Goal: Transaction & Acquisition: Purchase product/service

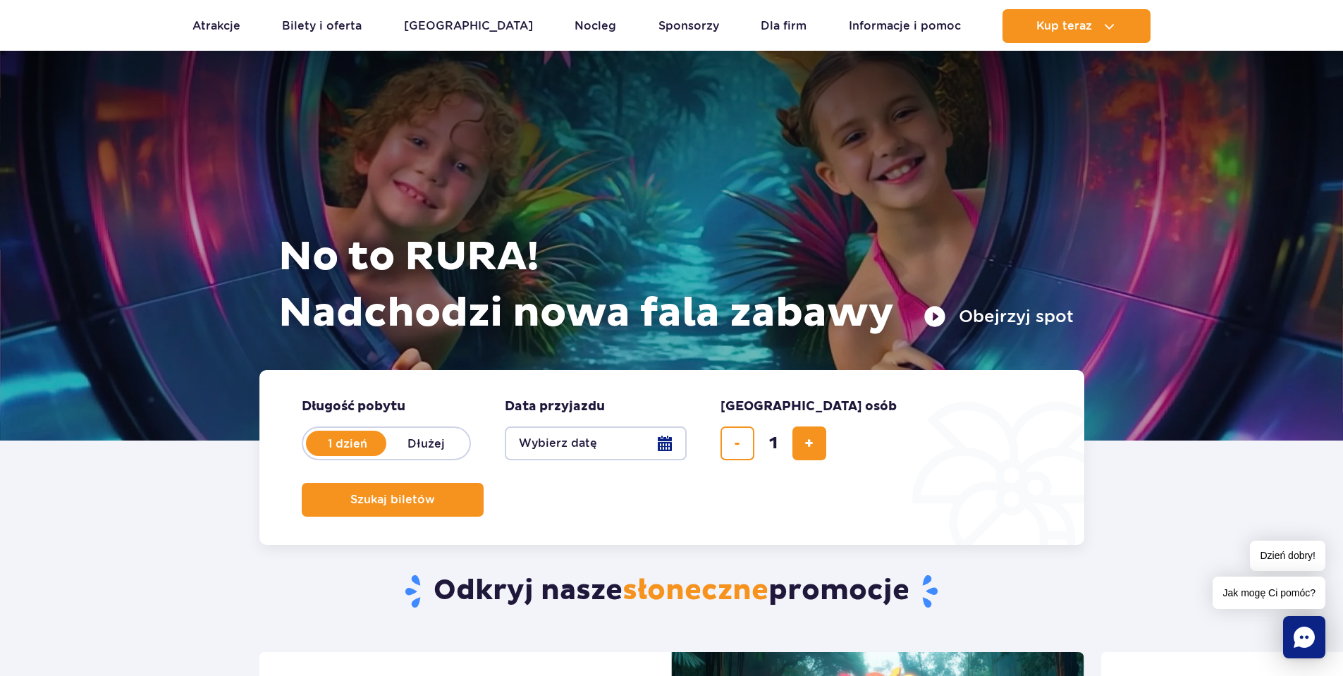
scroll to position [3, 0]
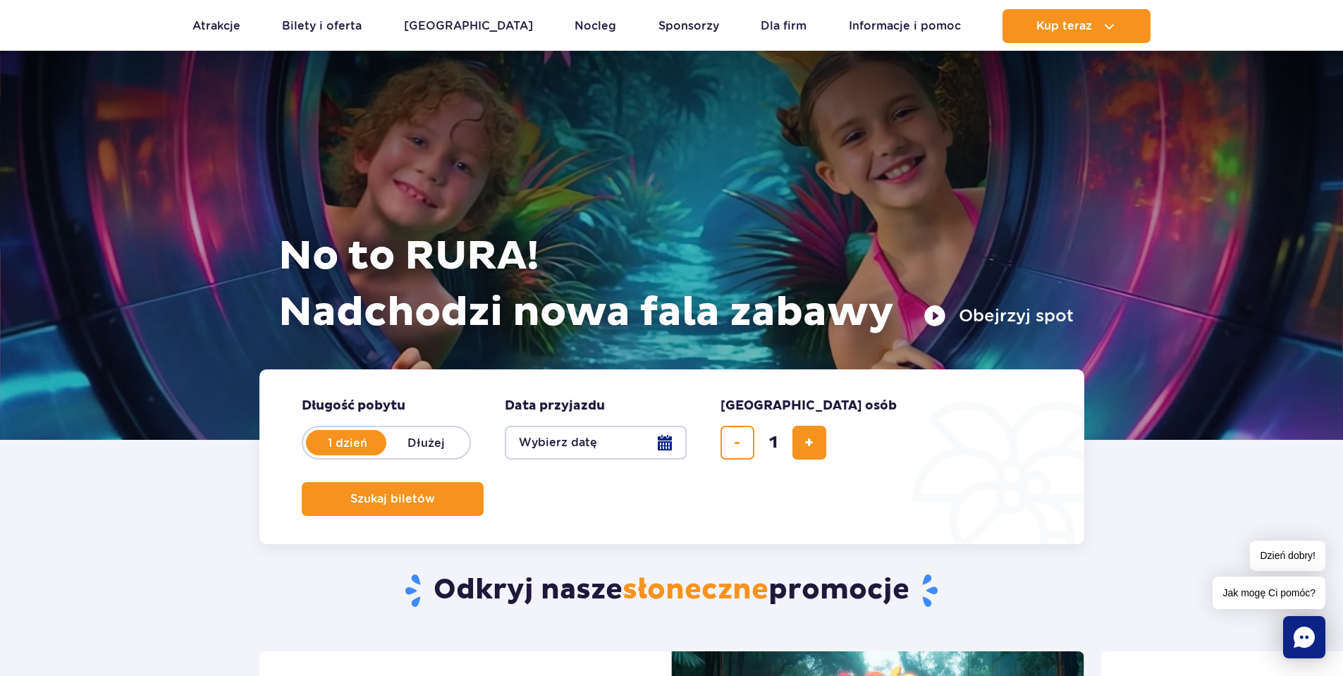
click at [668, 444] on button "Wybierz datę" at bounding box center [596, 443] width 182 height 34
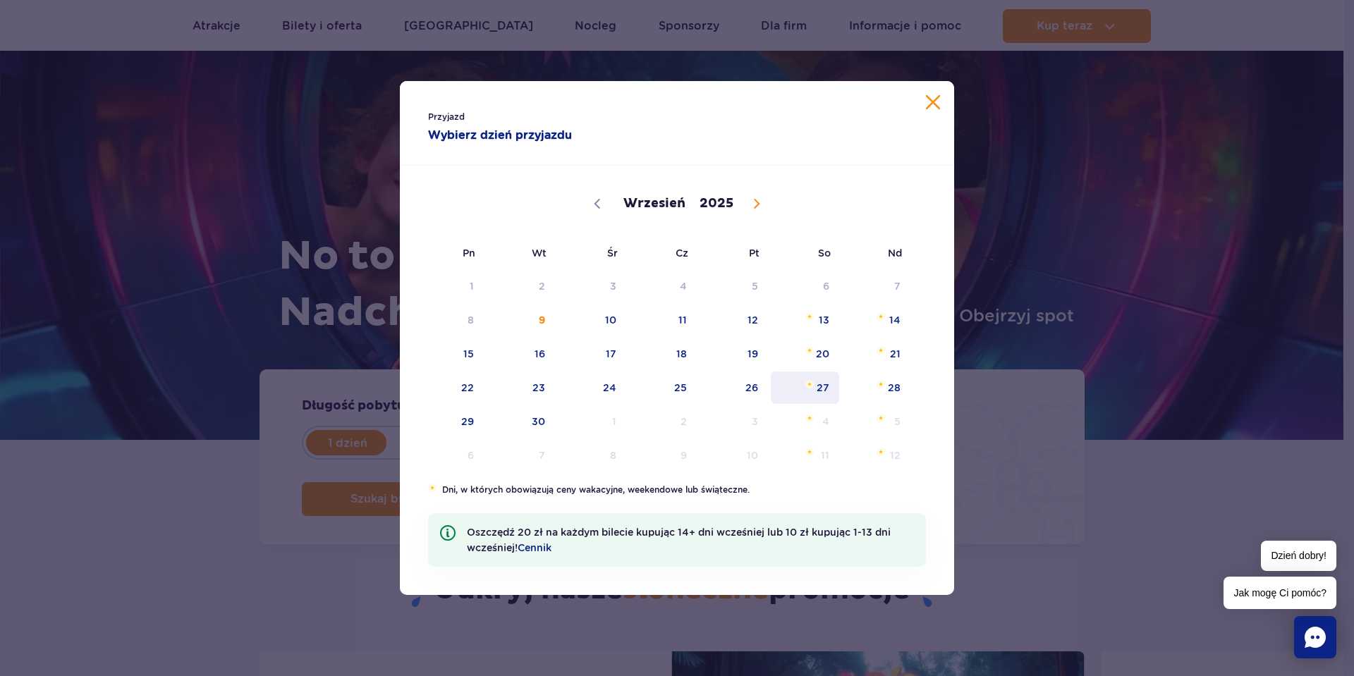
click at [829, 389] on span "27" at bounding box center [804, 388] width 71 height 32
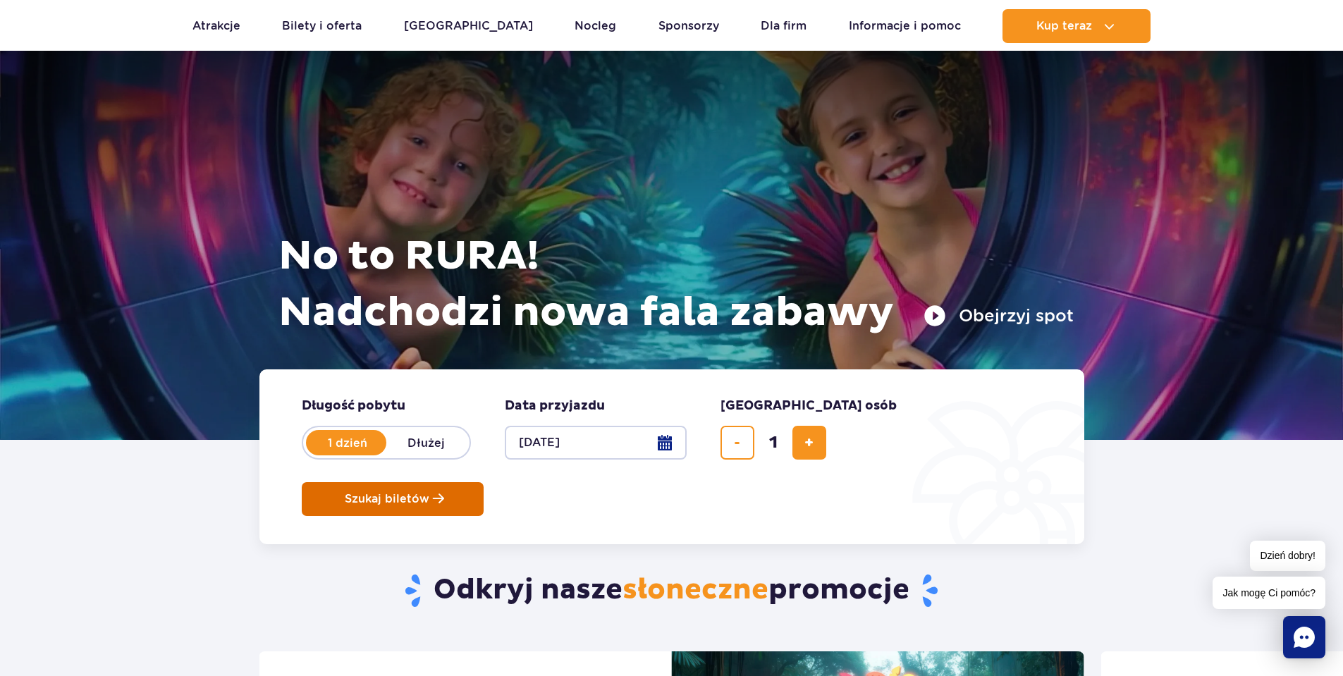
click at [429, 493] on span "Szukaj biletów" at bounding box center [387, 499] width 85 height 13
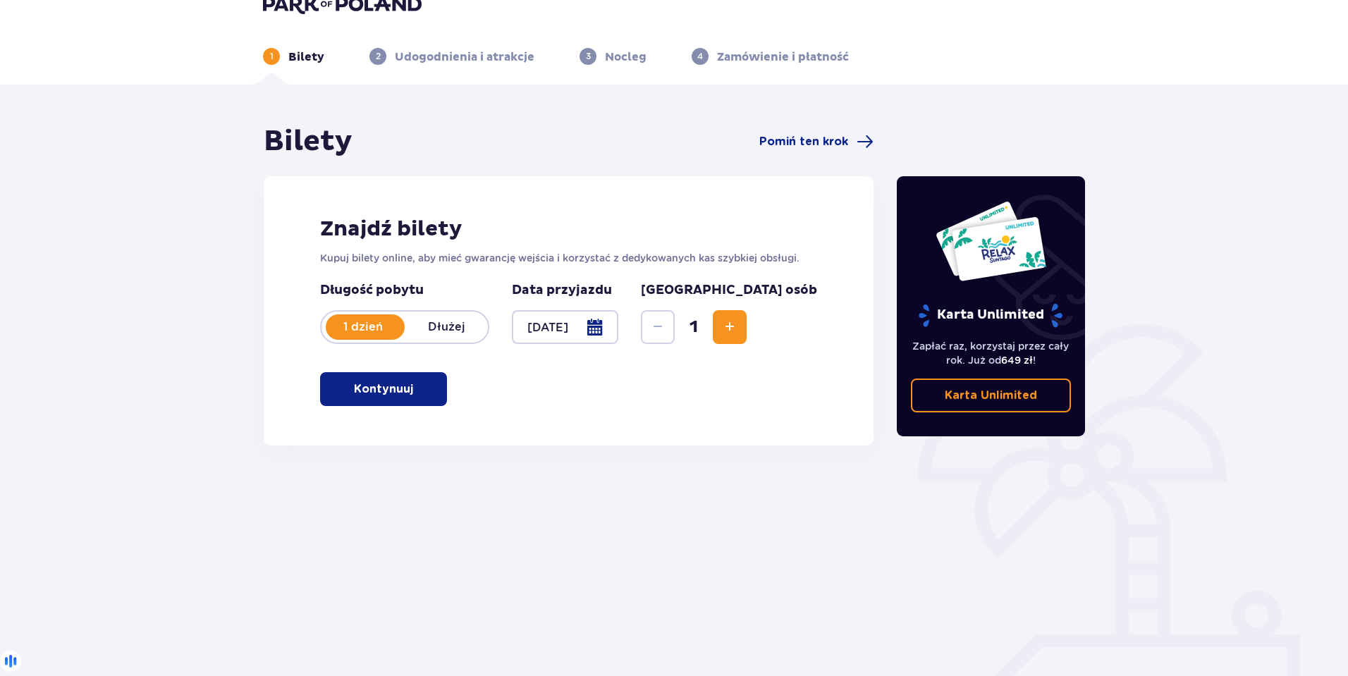
scroll to position [26, 0]
click at [402, 381] on button "Kontynuuj" at bounding box center [383, 389] width 127 height 34
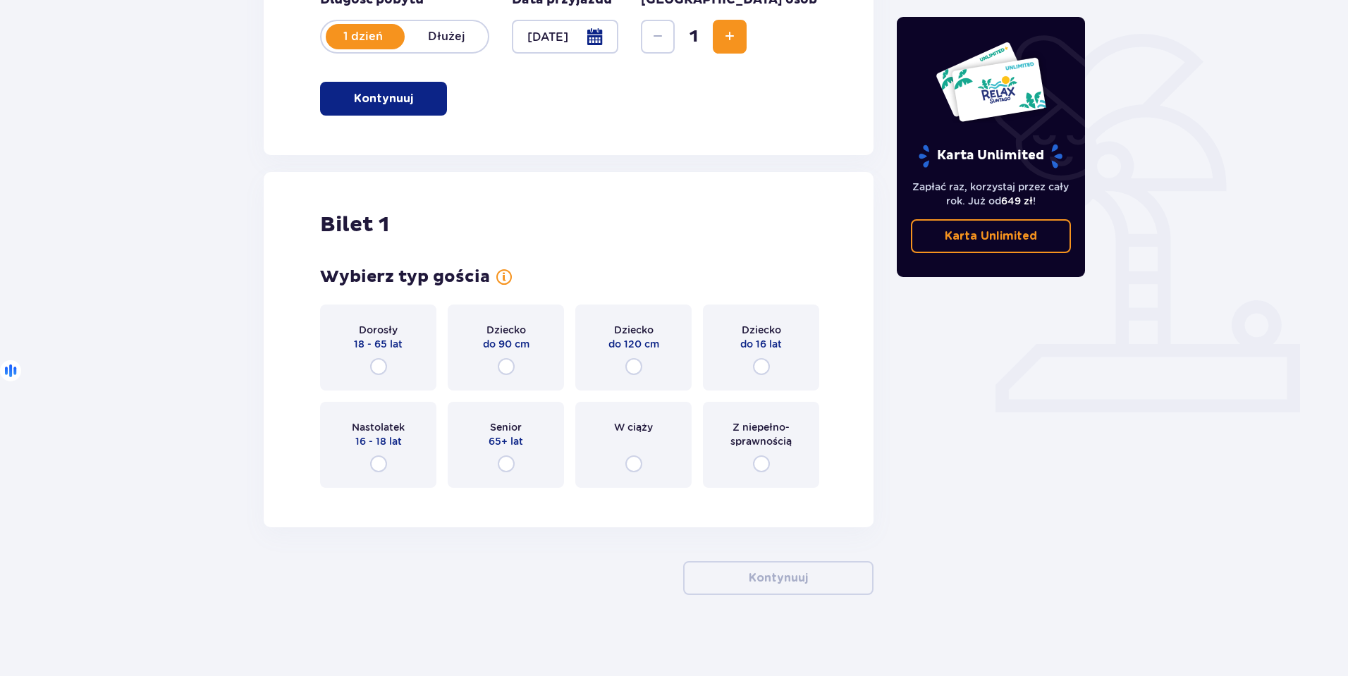
scroll to position [319, 0]
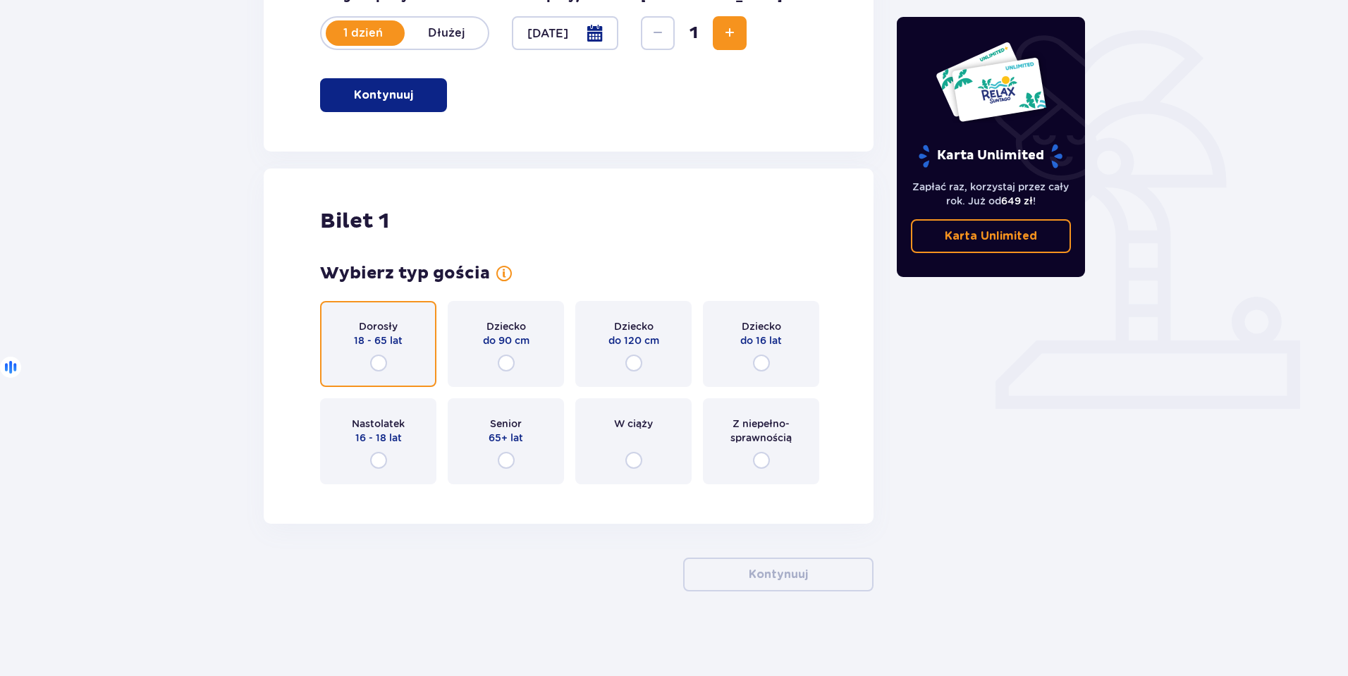
click at [384, 358] on input "radio" at bounding box center [378, 363] width 17 height 17
radio input "true"
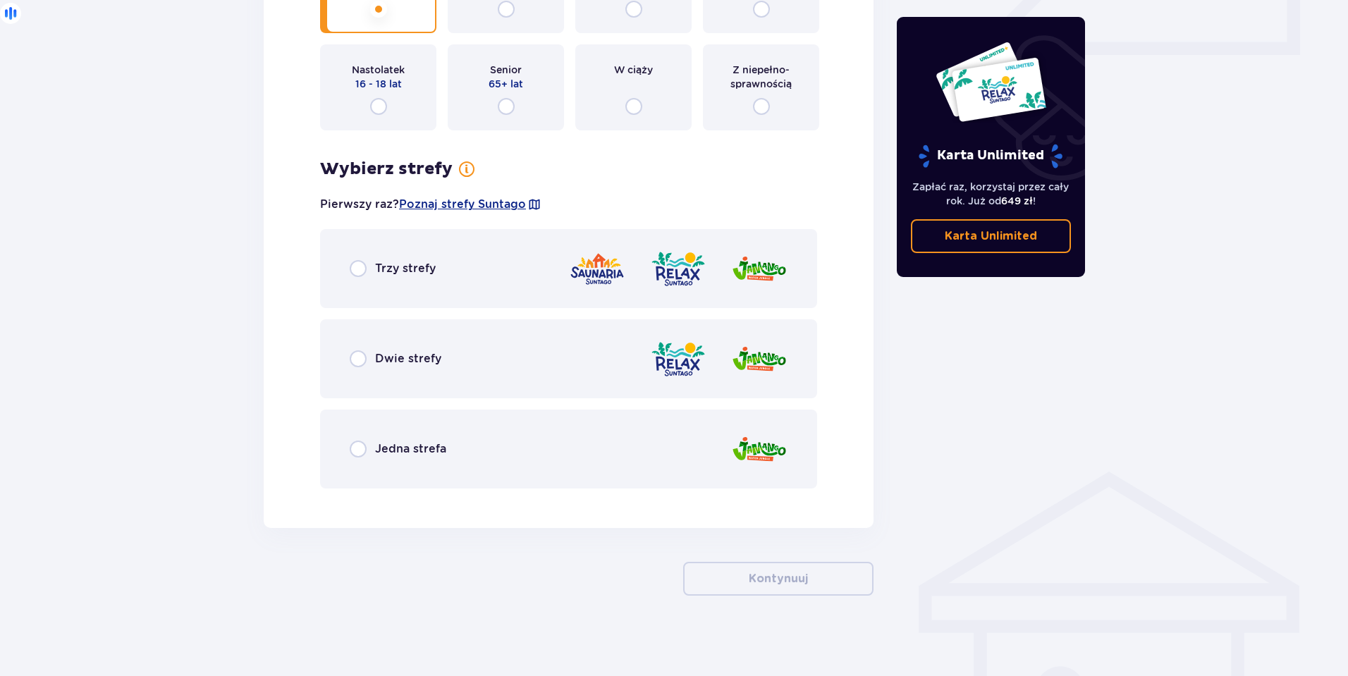
scroll to position [678, 0]
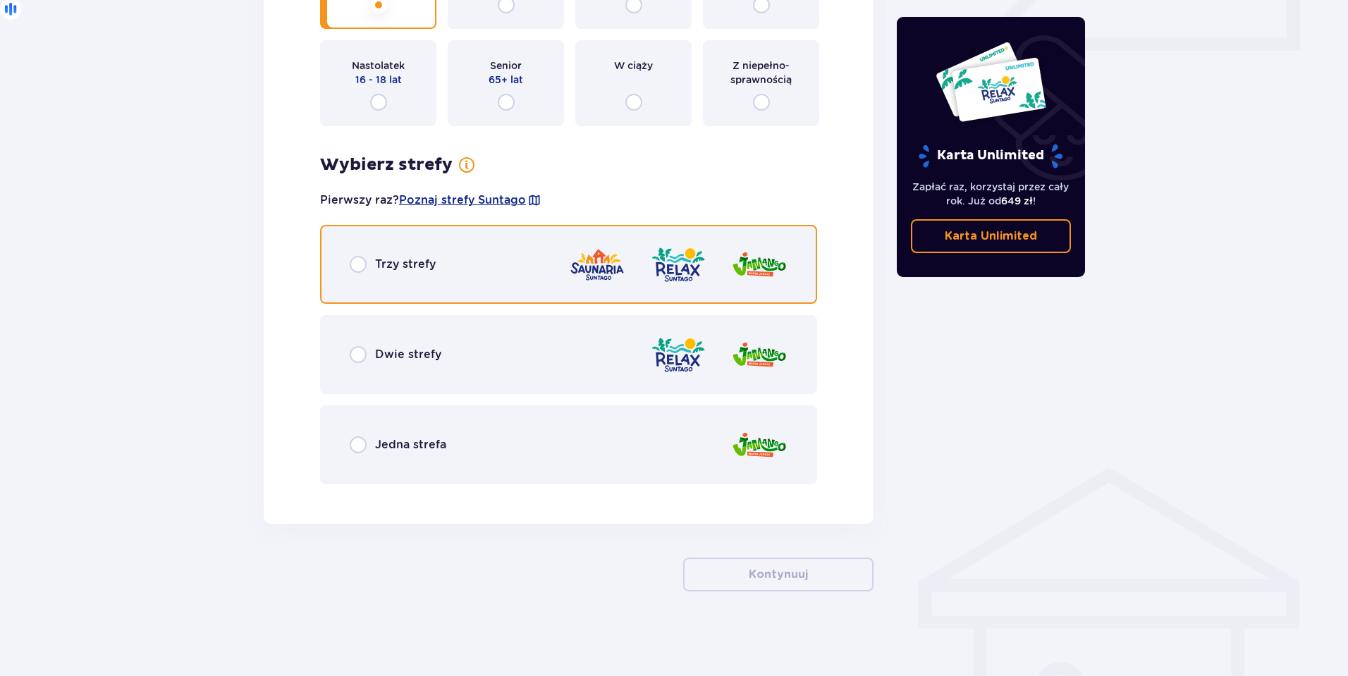
click at [357, 267] on input "radio" at bounding box center [358, 264] width 17 height 17
radio input "true"
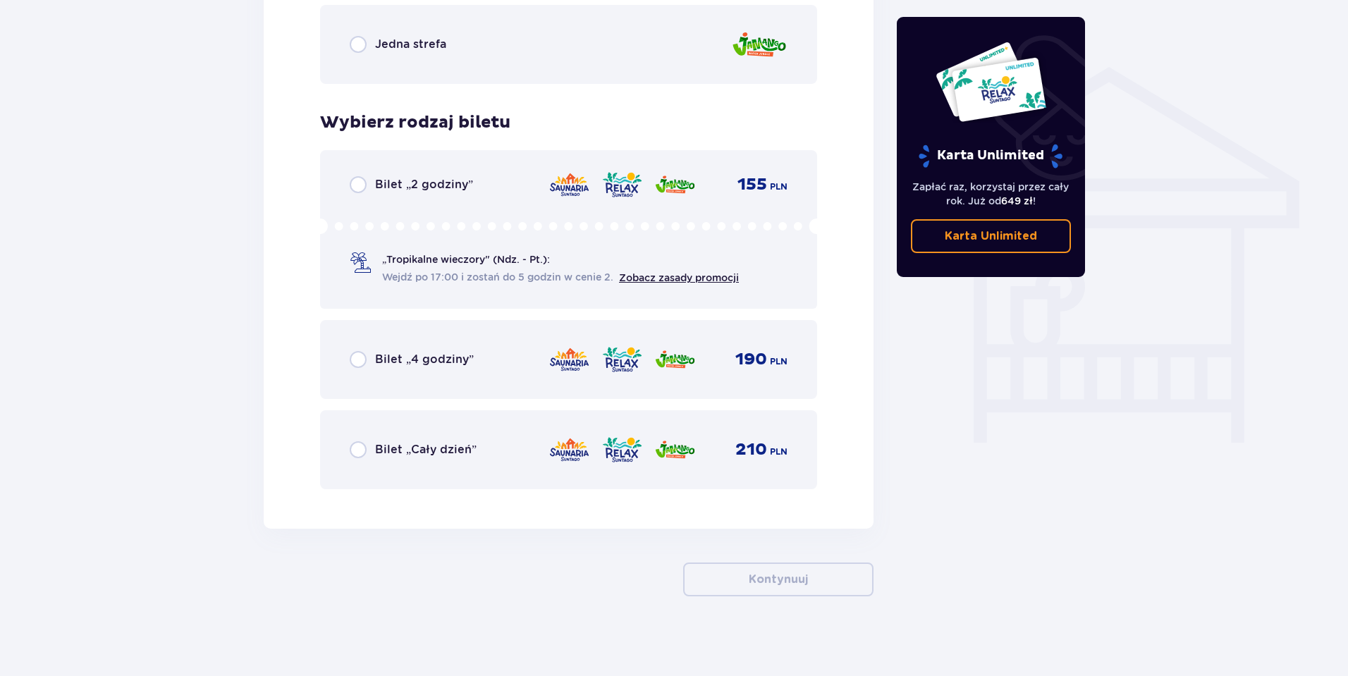
scroll to position [1083, 0]
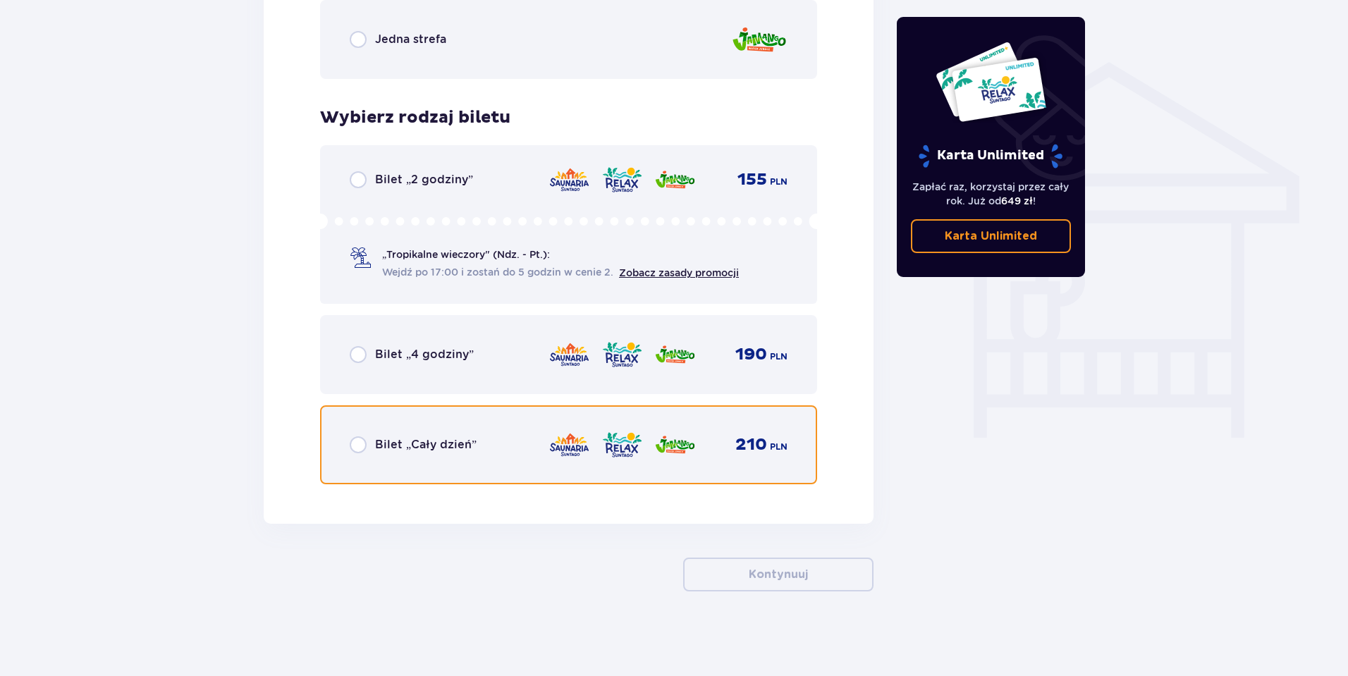
click at [362, 445] on input "radio" at bounding box center [358, 444] width 17 height 17
radio input "true"
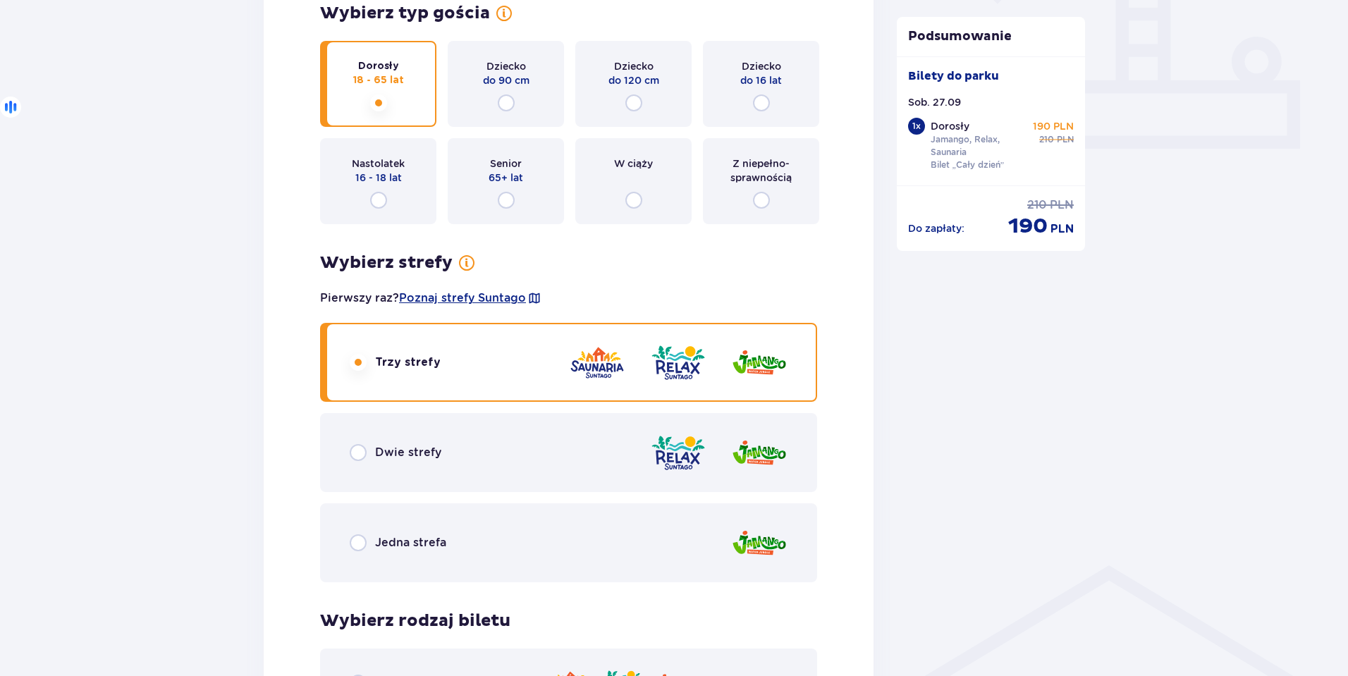
scroll to position [0, 0]
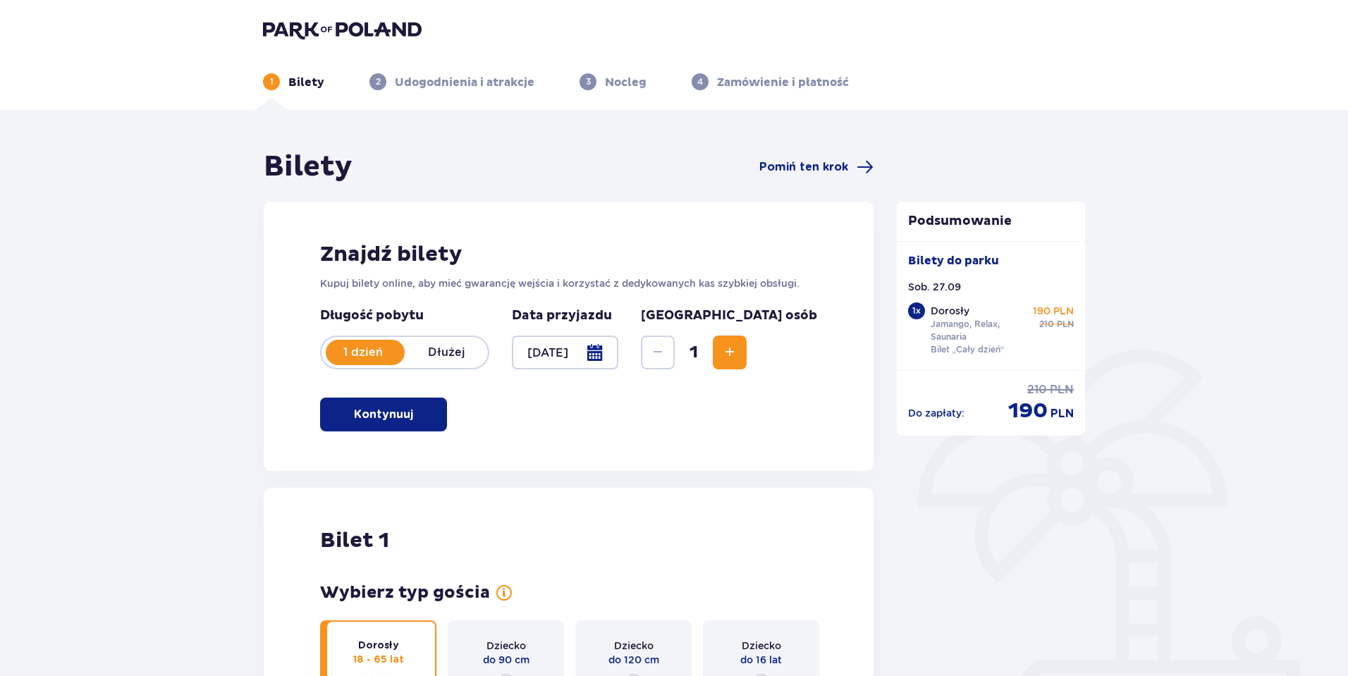
click at [307, 34] on img at bounding box center [342, 30] width 159 height 20
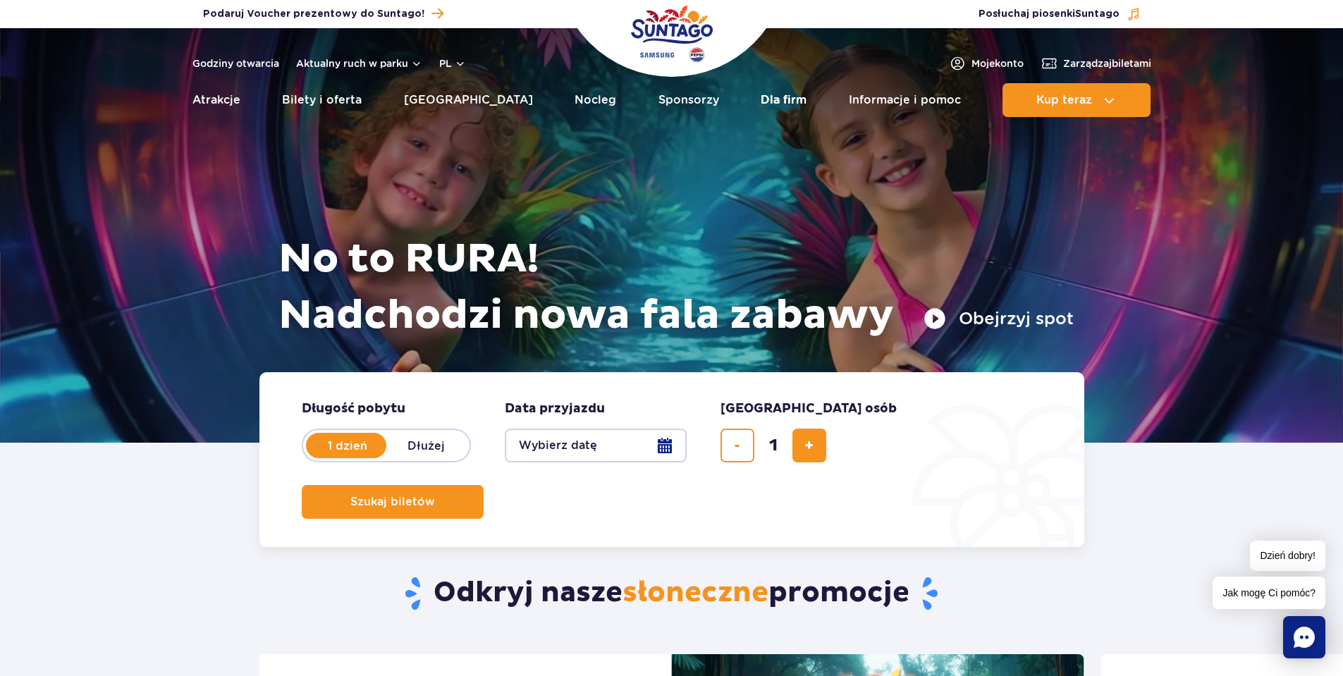
click at [761, 101] on link "Dla firm" at bounding box center [784, 100] width 46 height 34
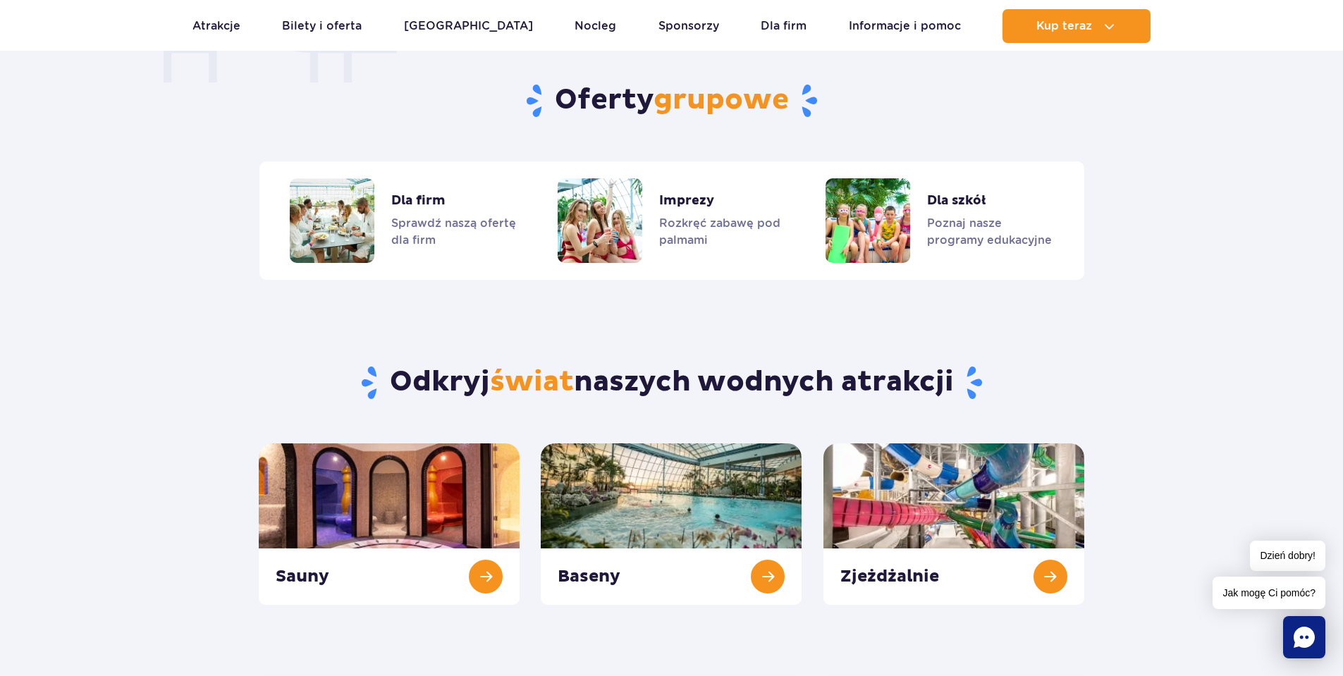
scroll to position [1168, 0]
click at [404, 200] on link "Dla firm" at bounding box center [403, 220] width 227 height 85
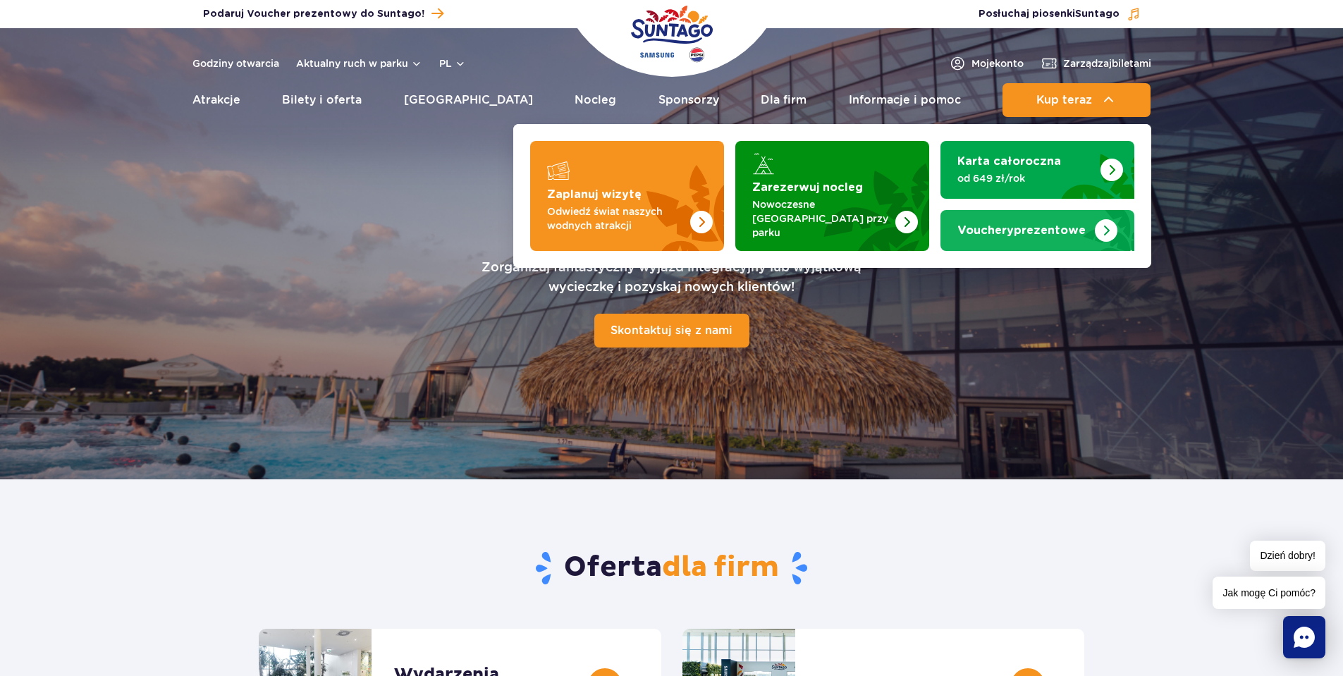
click at [992, 225] on span "Vouchery" at bounding box center [986, 230] width 56 height 11
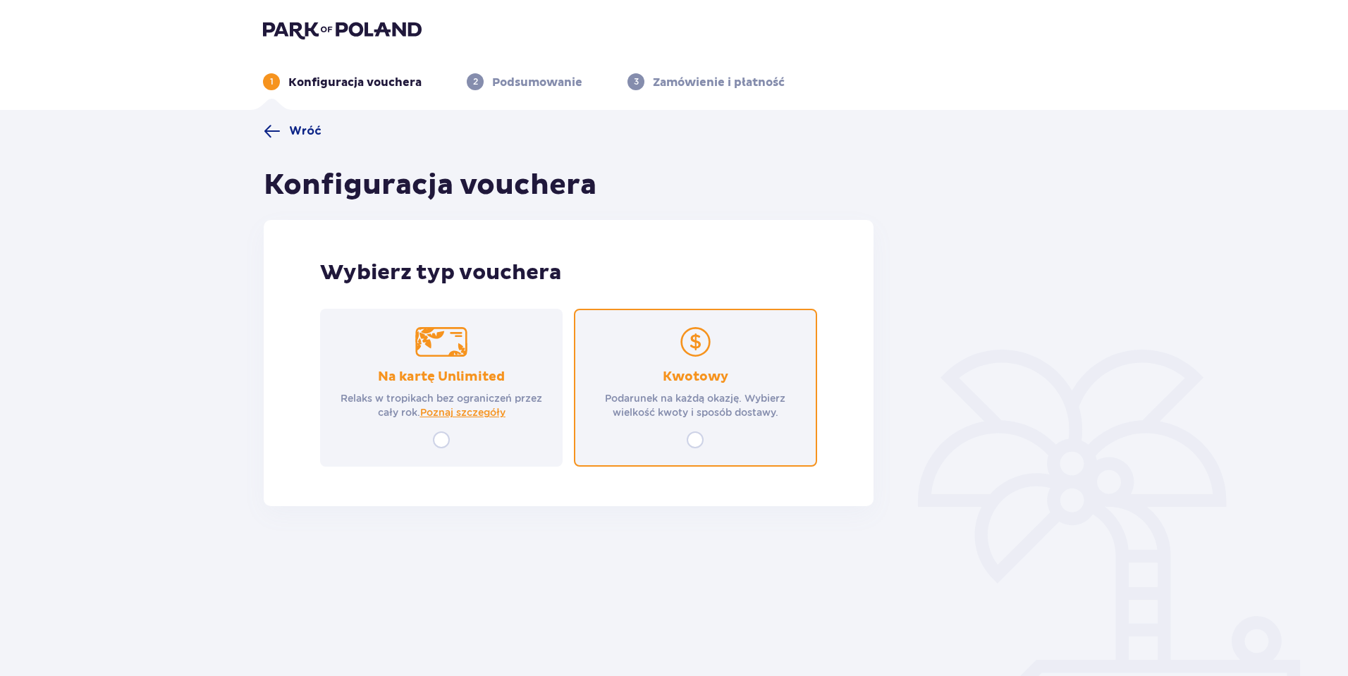
click at [690, 439] on input "radio" at bounding box center [695, 440] width 17 height 17
radio input "true"
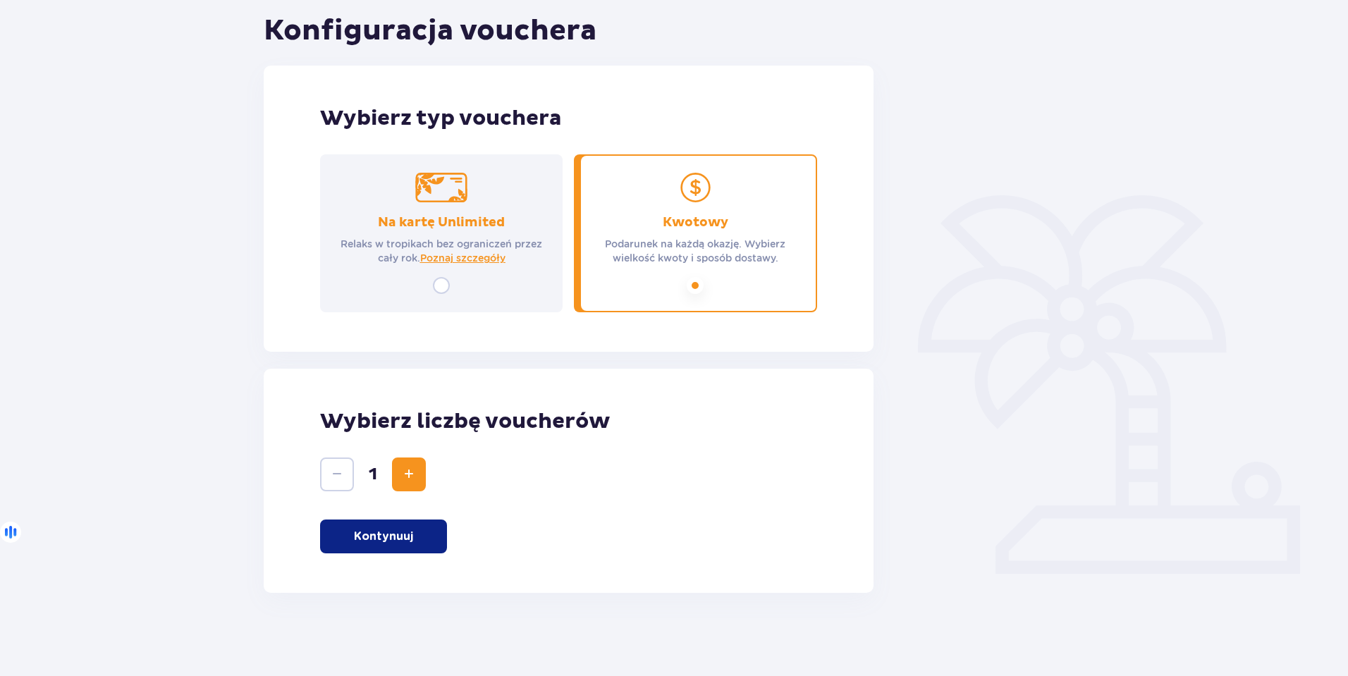
scroll to position [156, 0]
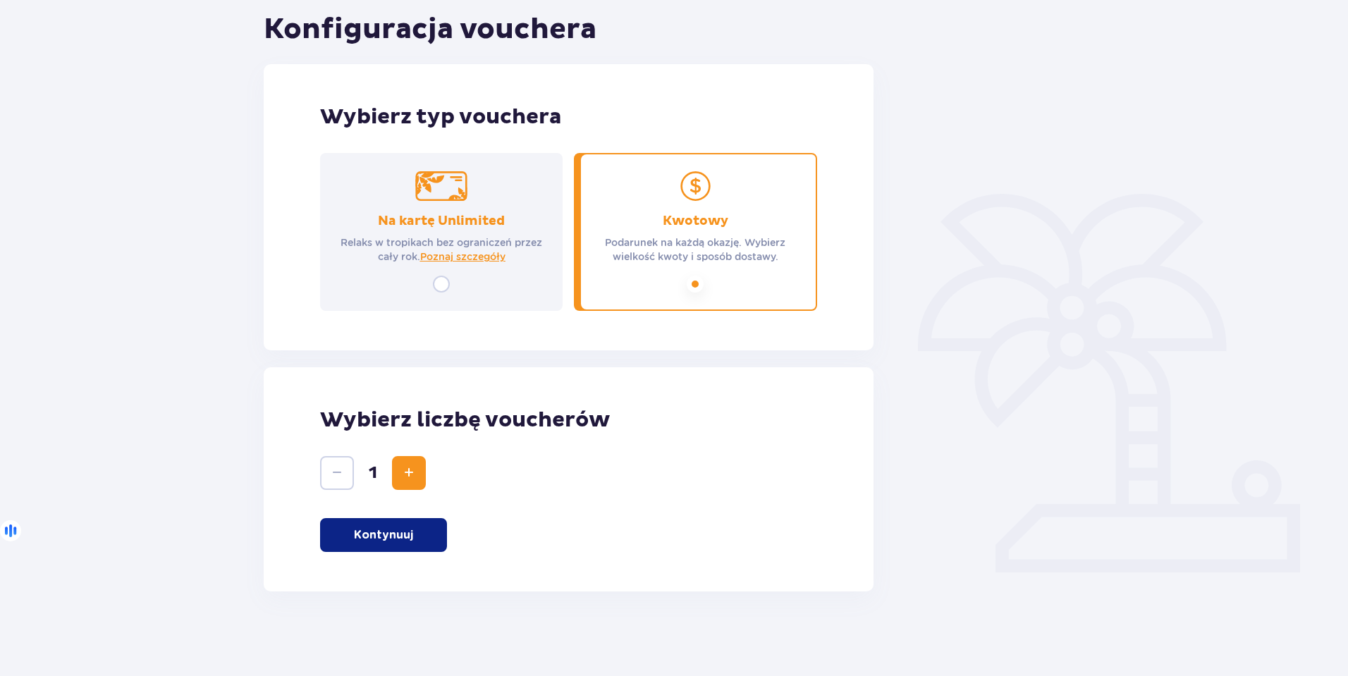
click at [420, 463] on button "Increase" at bounding box center [409, 473] width 34 height 34
click at [420, 465] on button "Increase" at bounding box center [409, 473] width 34 height 34
click at [411, 529] on p "Kontynuuj" at bounding box center [383, 535] width 59 height 16
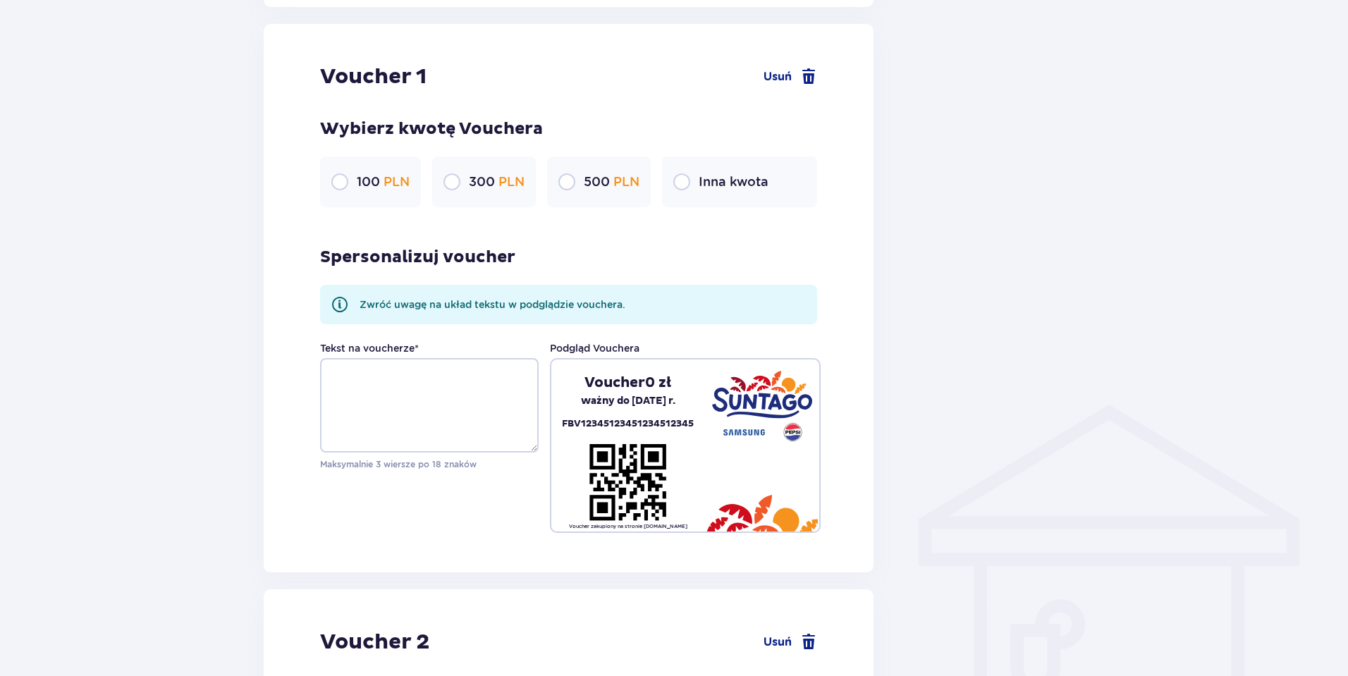
scroll to position [747, 0]
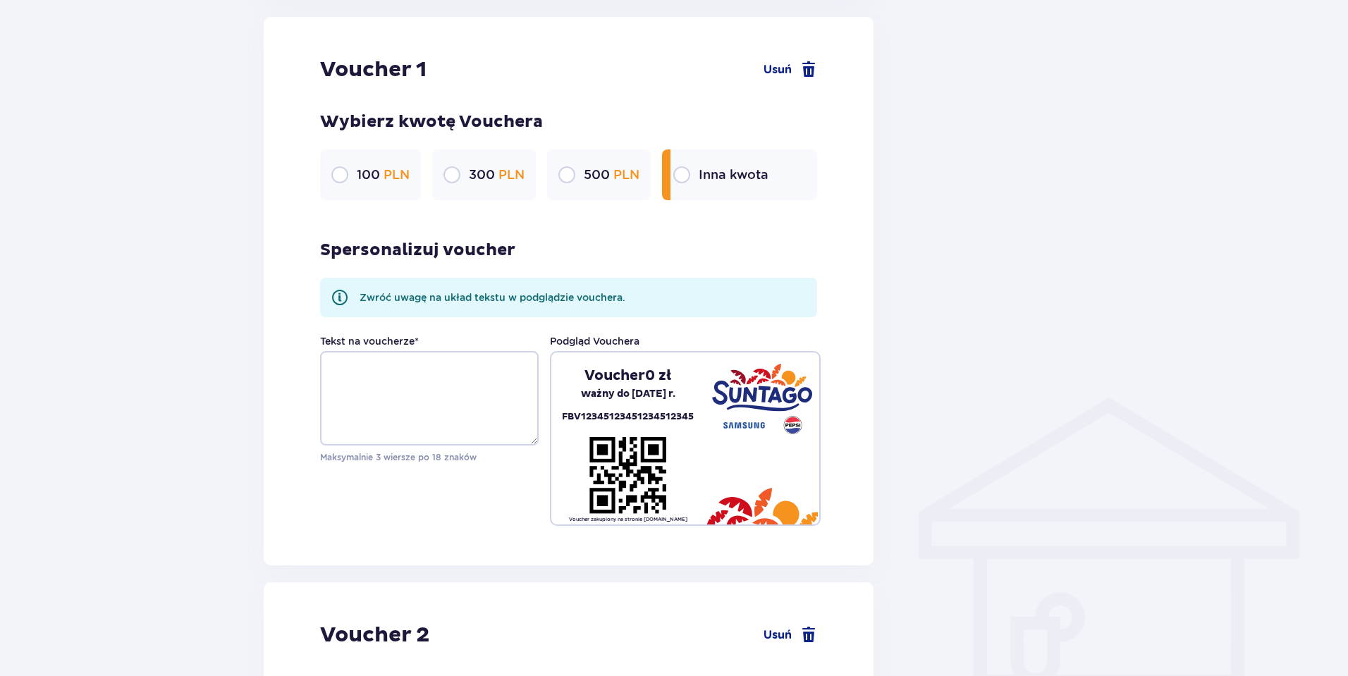
drag, startPoint x: 684, startPoint y: 175, endPoint x: 673, endPoint y: 185, distance: 14.5
click at [683, 175] on input "radio" at bounding box center [681, 174] width 17 height 17
radio input "true"
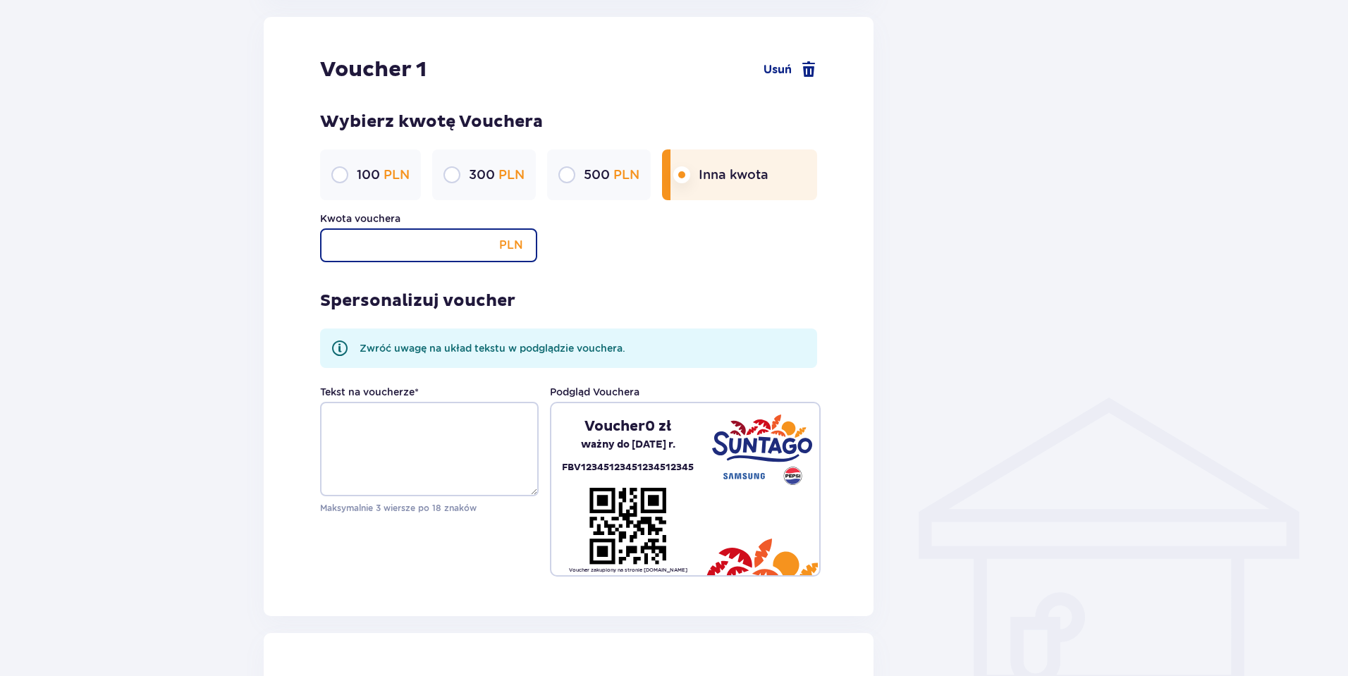
click at [401, 244] on input "Kwota vouchera" at bounding box center [428, 245] width 217 height 34
type input "210"
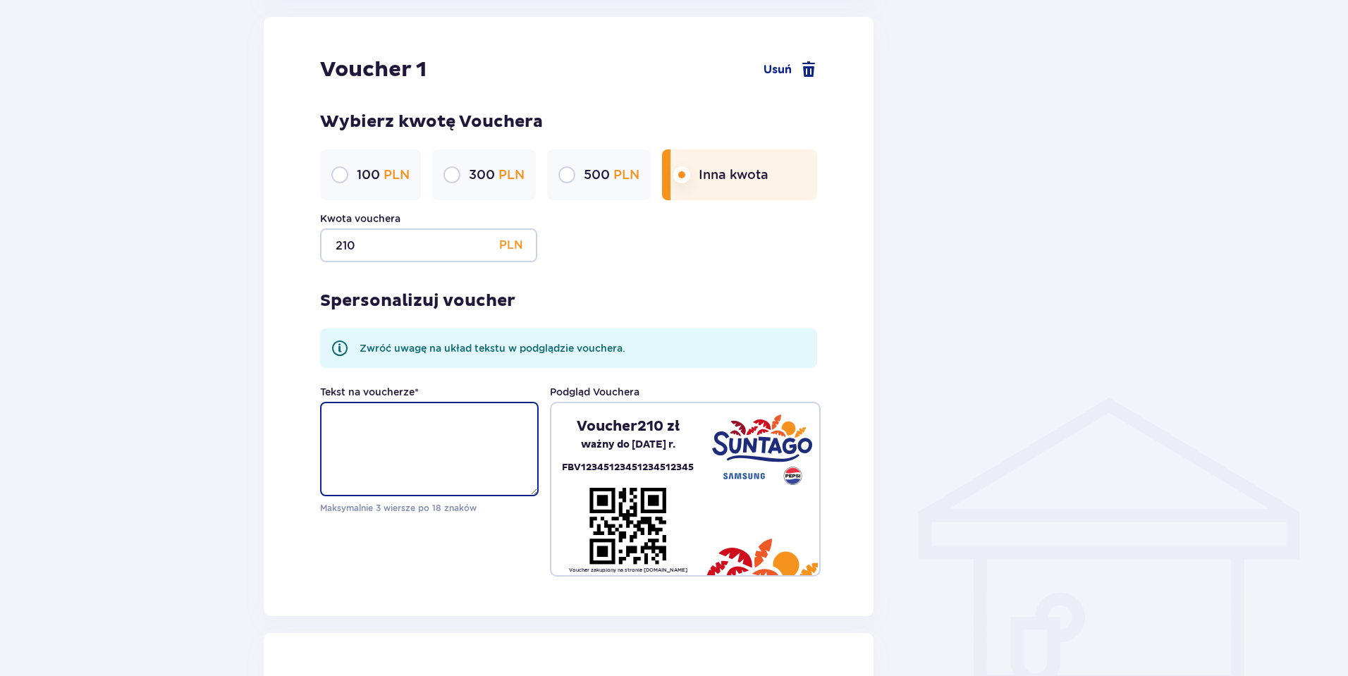
click at [351, 413] on textarea "Tekst na voucherze *" at bounding box center [429, 449] width 219 height 94
paste textarea "Promocja! Relaksuj się z salonem Marlin."
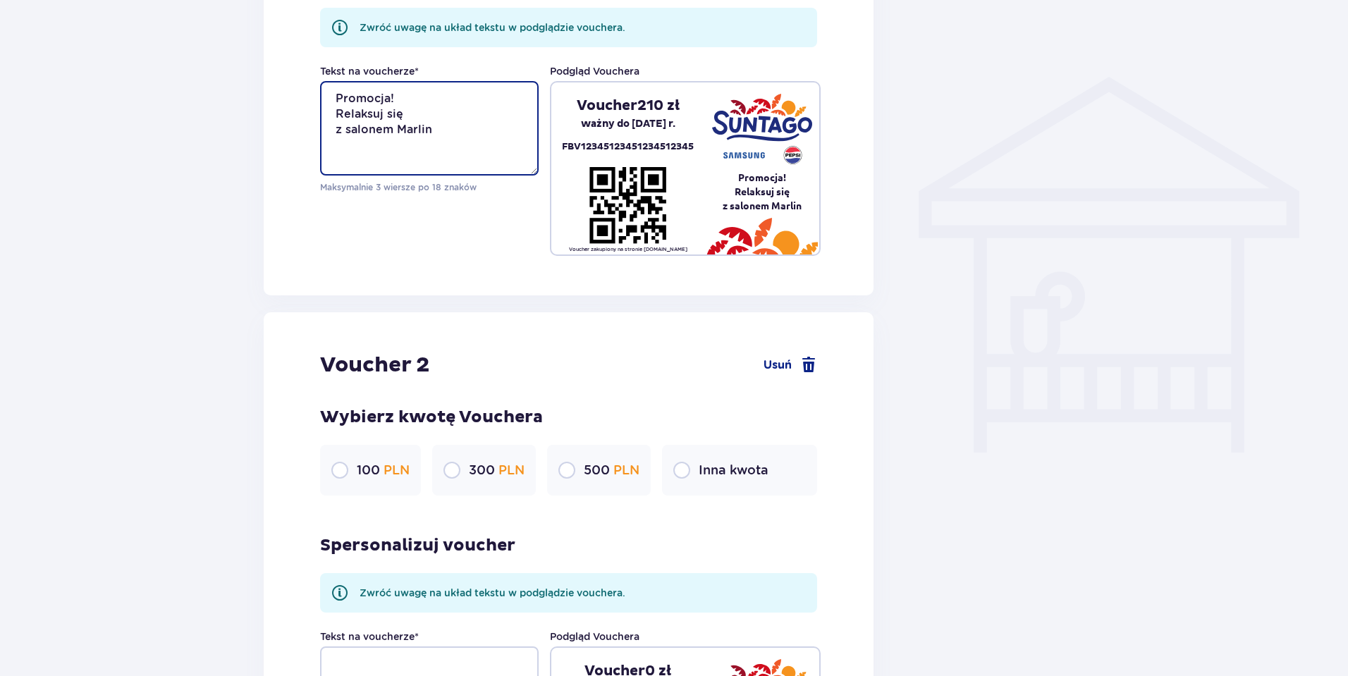
scroll to position [1275, 0]
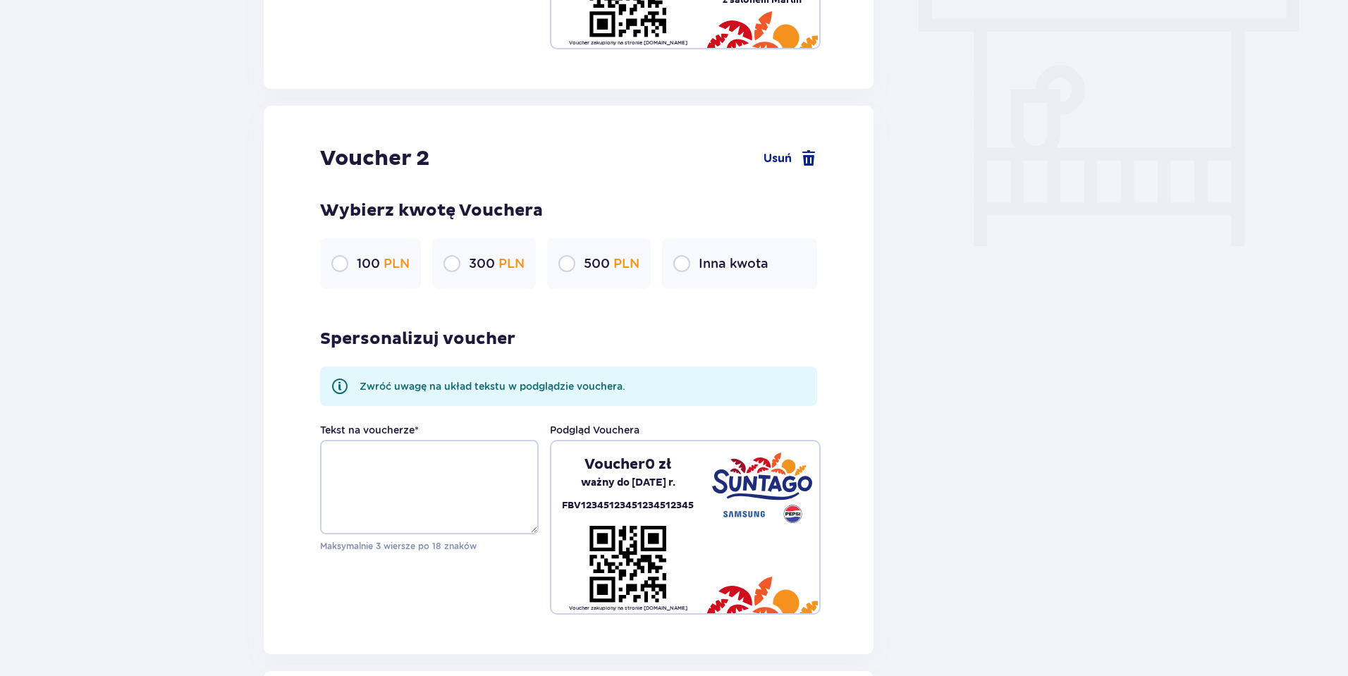
type textarea "Promocja! Relaksuj się z salonem Marlin"
click at [384, 468] on textarea "Tekst na voucherze *" at bounding box center [429, 487] width 219 height 94
paste textarea "Promocja! Relaksuj się z salonem Marlin."
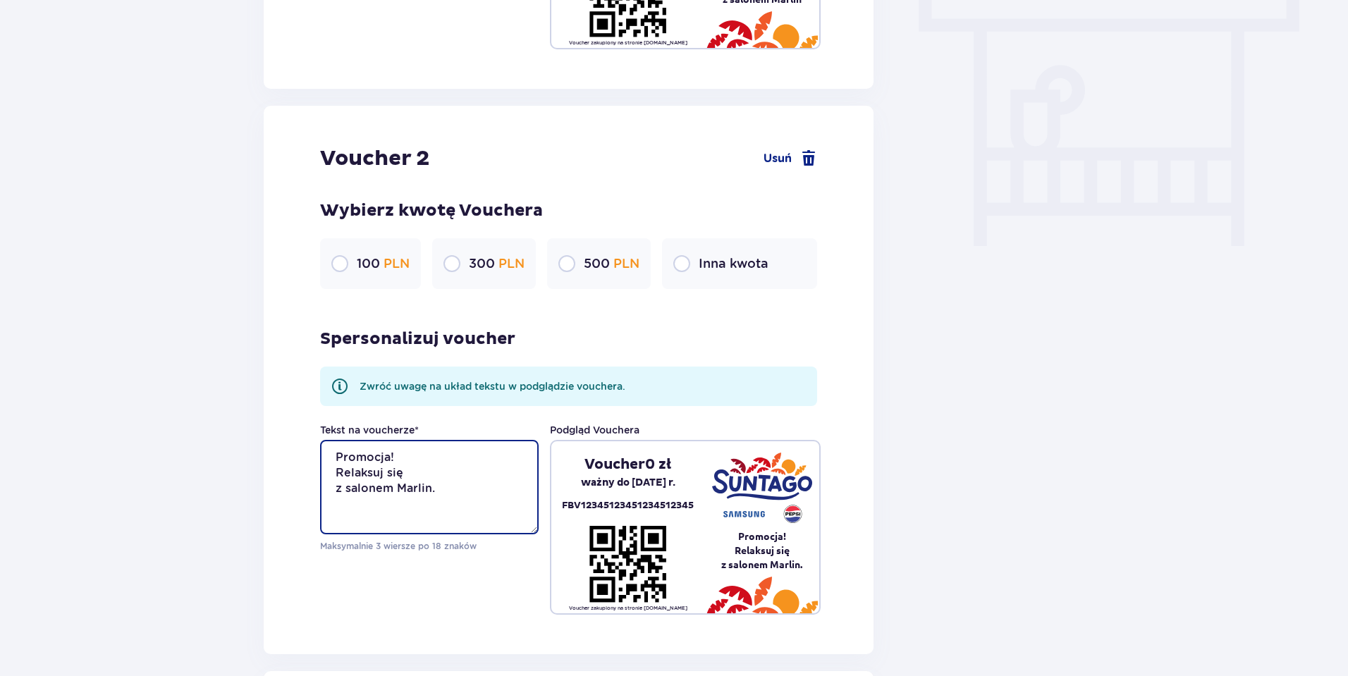
type textarea "Promocja! Relaksuj się z salonem Marlin."
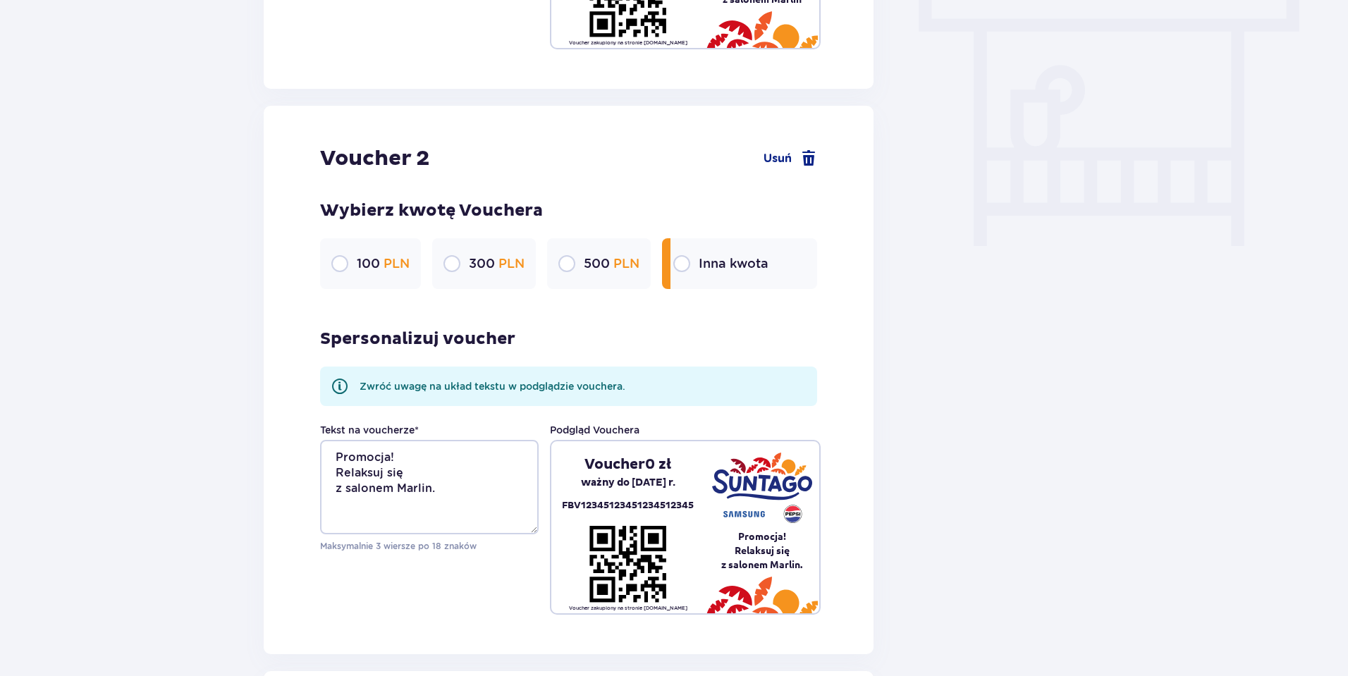
click at [685, 265] on input "radio" at bounding box center [681, 263] width 17 height 17
radio input "true"
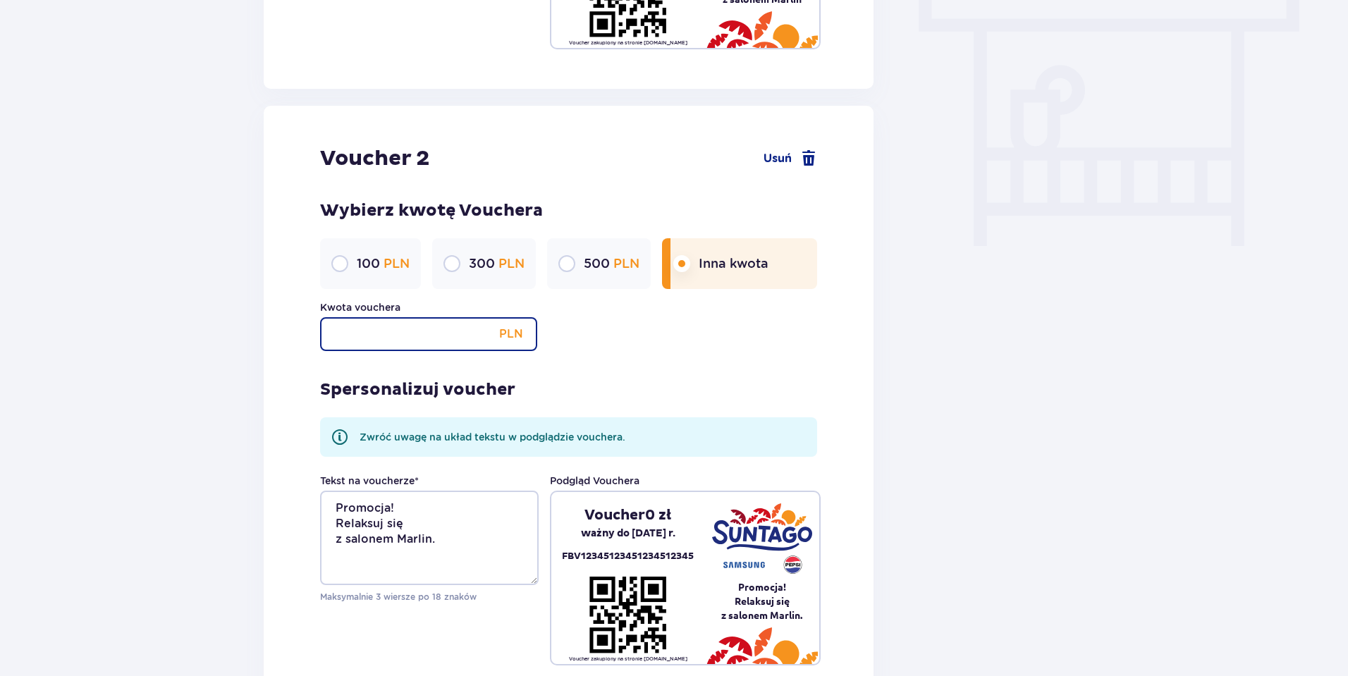
click at [414, 336] on input "Kwota vouchera" at bounding box center [428, 334] width 217 height 34
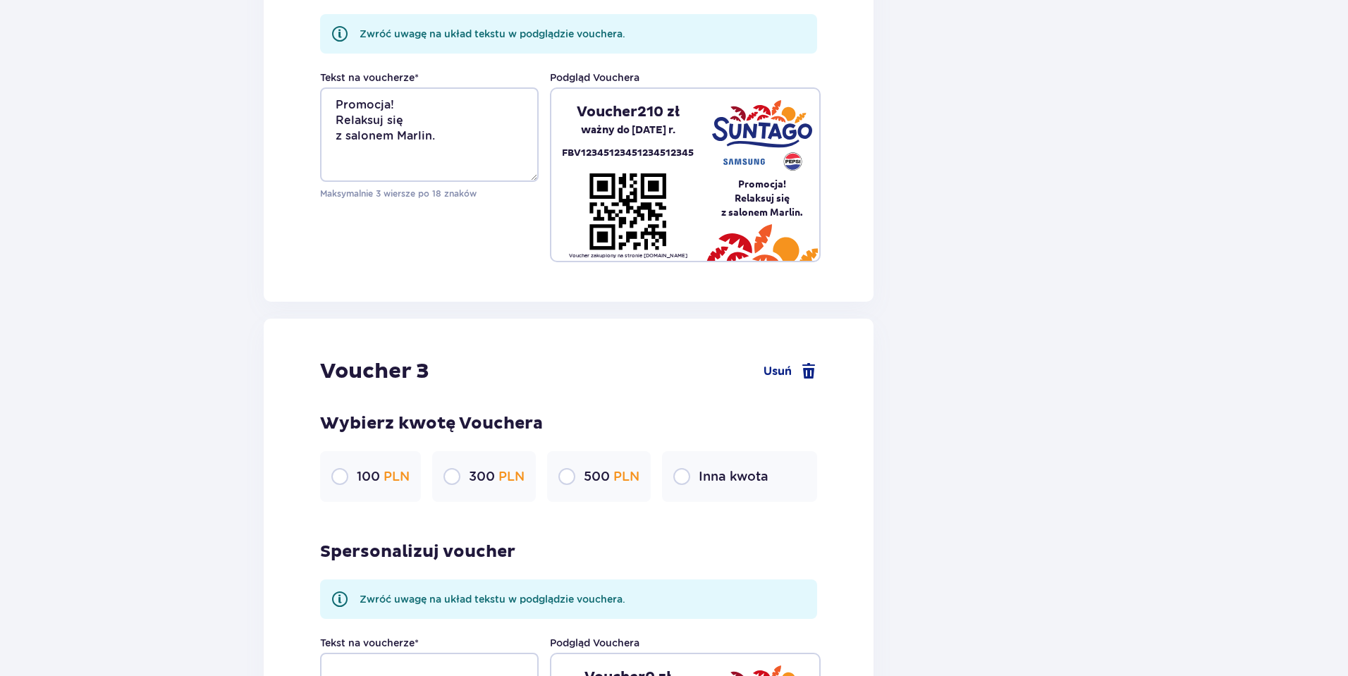
scroll to position [1783, 0]
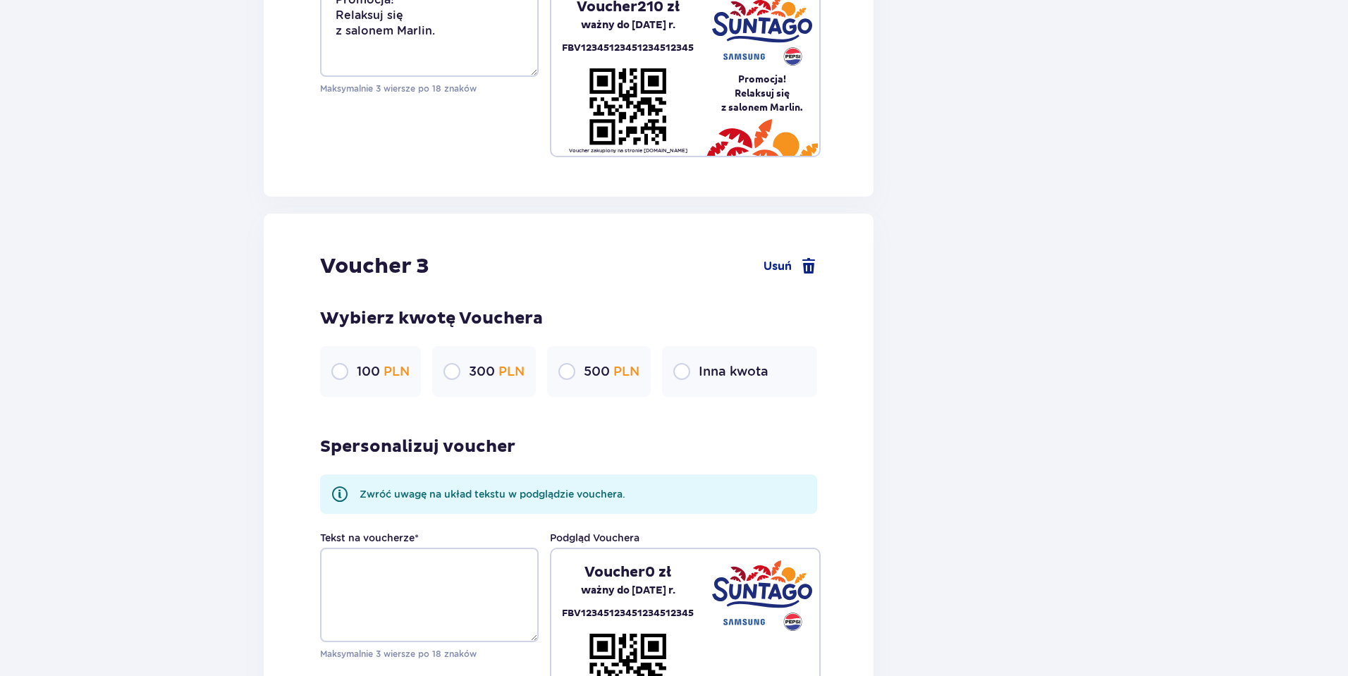
type input "210"
click at [686, 372] on input "radio" at bounding box center [681, 371] width 17 height 17
radio input "true"
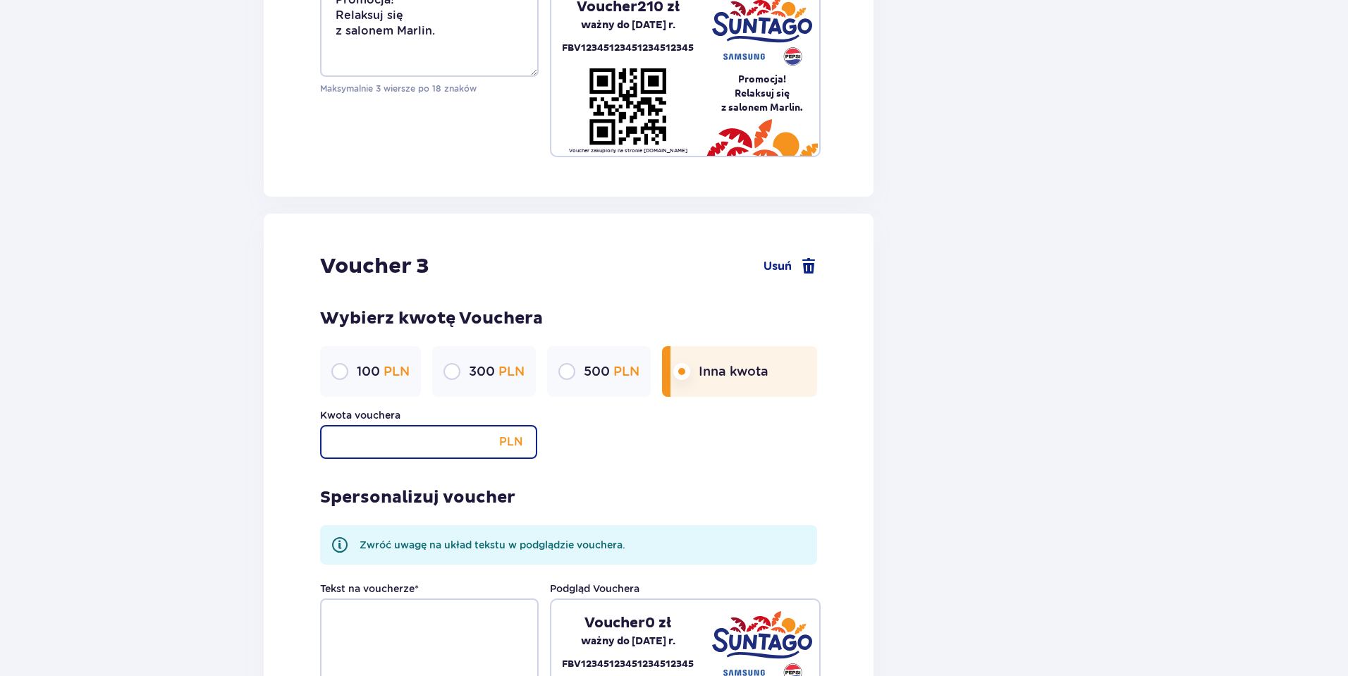
click at [422, 429] on input "Kwota vouchera" at bounding box center [428, 442] width 217 height 34
type input "210"
click at [355, 618] on textarea "Tekst na voucherze *" at bounding box center [429, 646] width 219 height 94
paste textarea "Promocja! Relaksuj się z salonem Marlin."
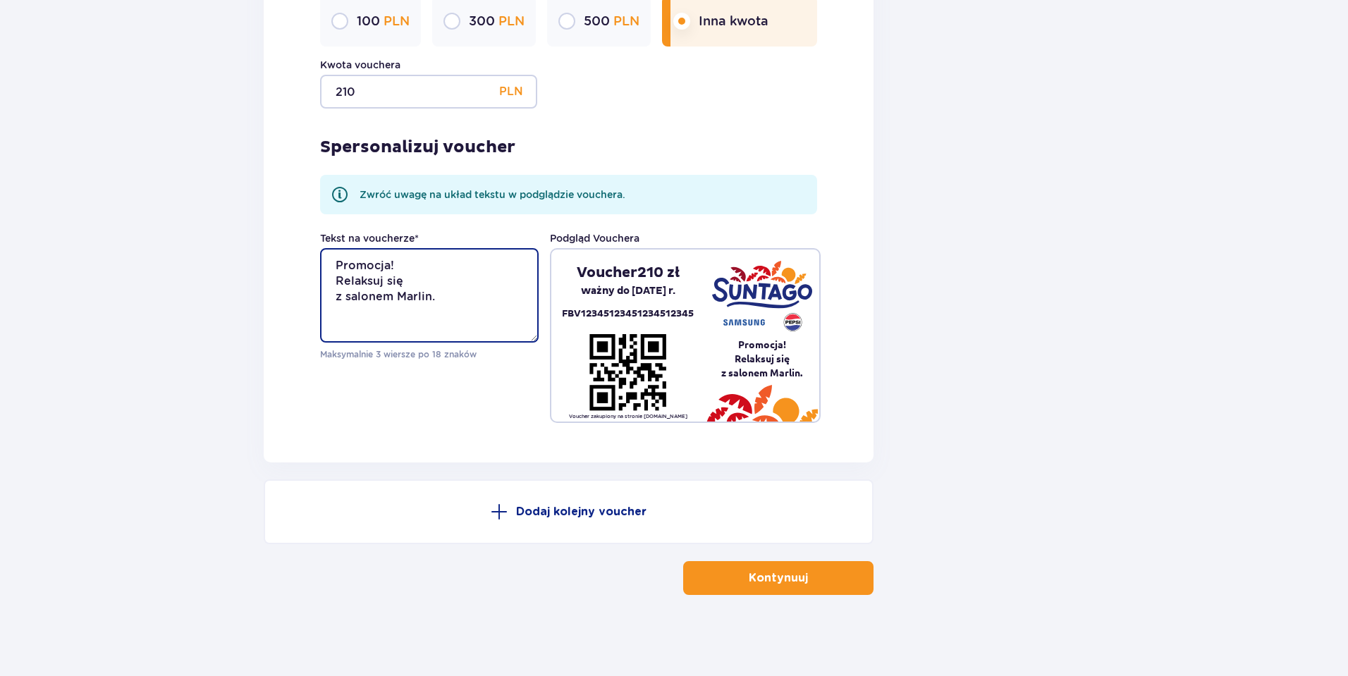
scroll to position [2137, 0]
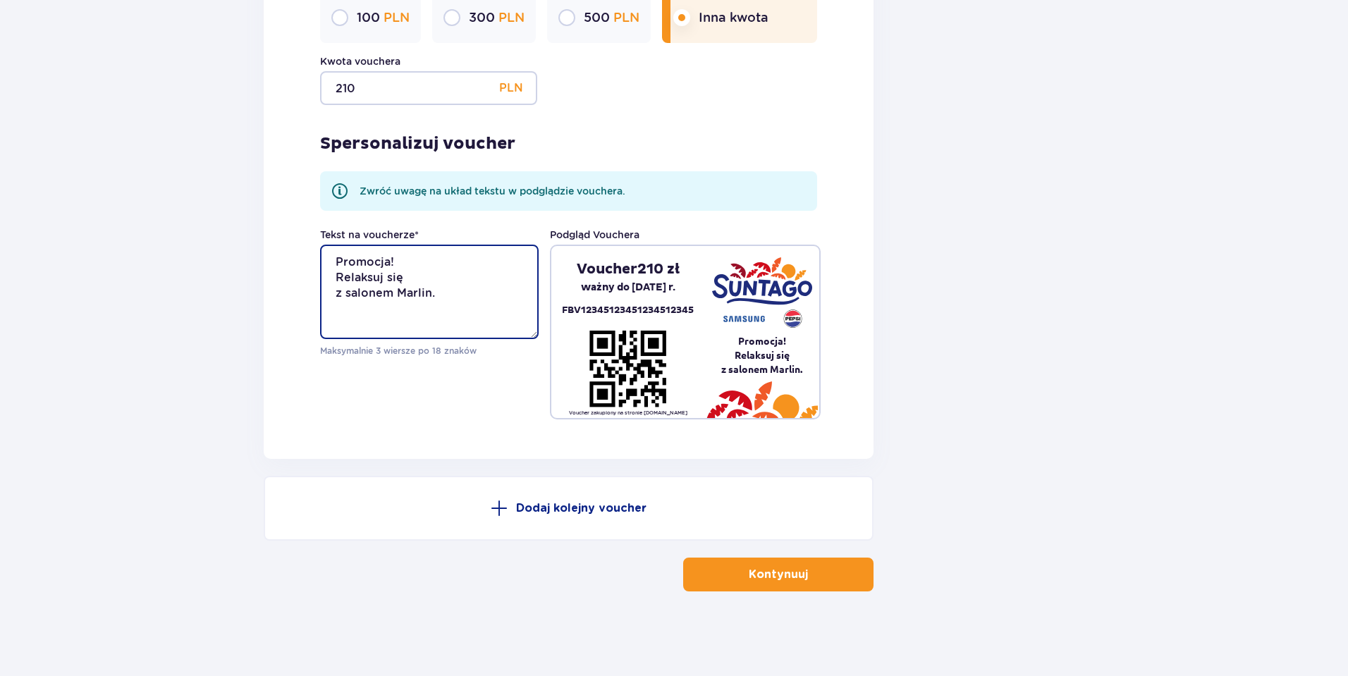
type textarea "Promocja! Relaksuj się z salonem Marlin."
click at [757, 568] on p "Kontynuuj" at bounding box center [778, 575] width 59 height 16
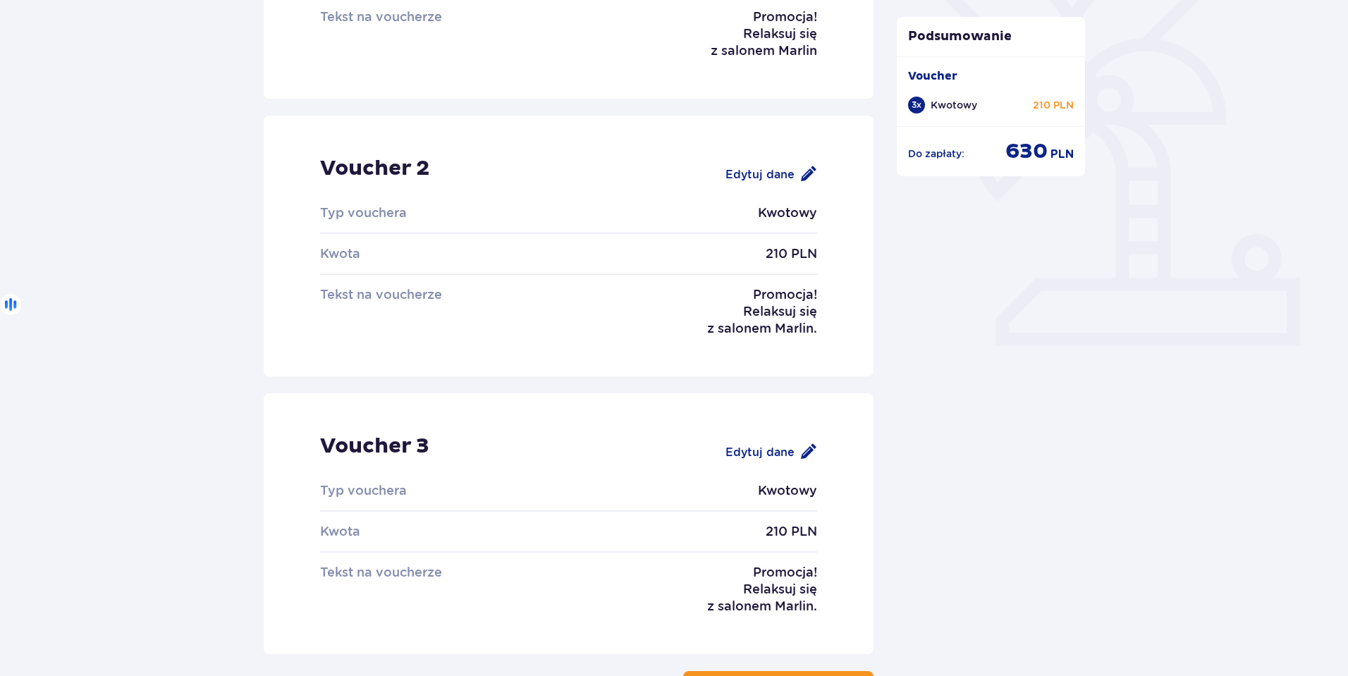
scroll to position [496, 0]
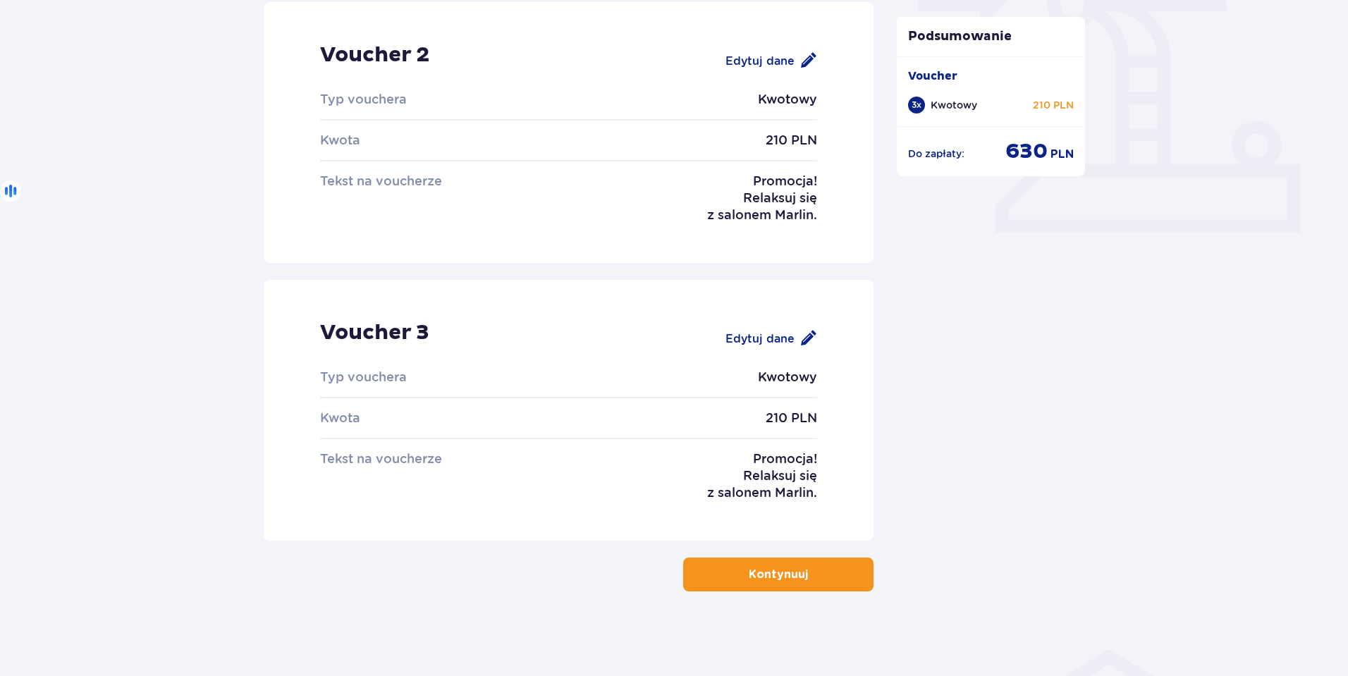
click at [807, 578] on span "button" at bounding box center [810, 574] width 17 height 17
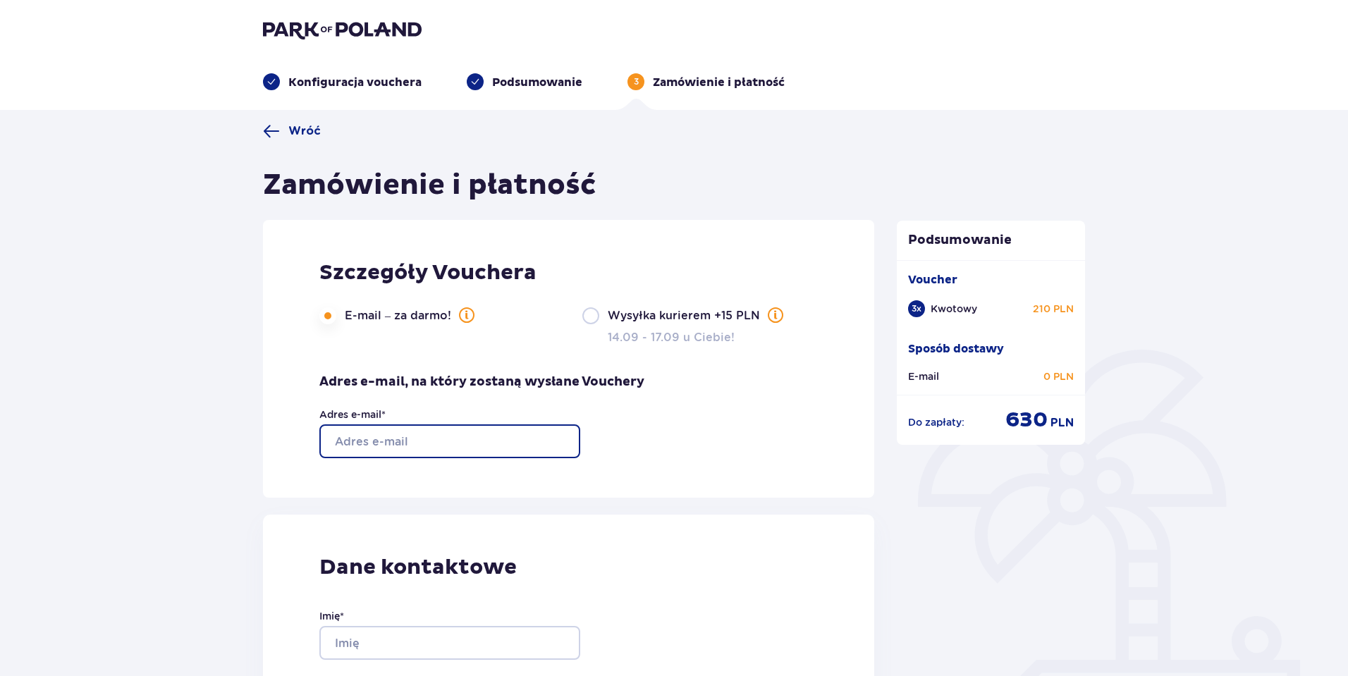
click at [397, 438] on input "Adres e-mail *" at bounding box center [449, 442] width 261 height 34
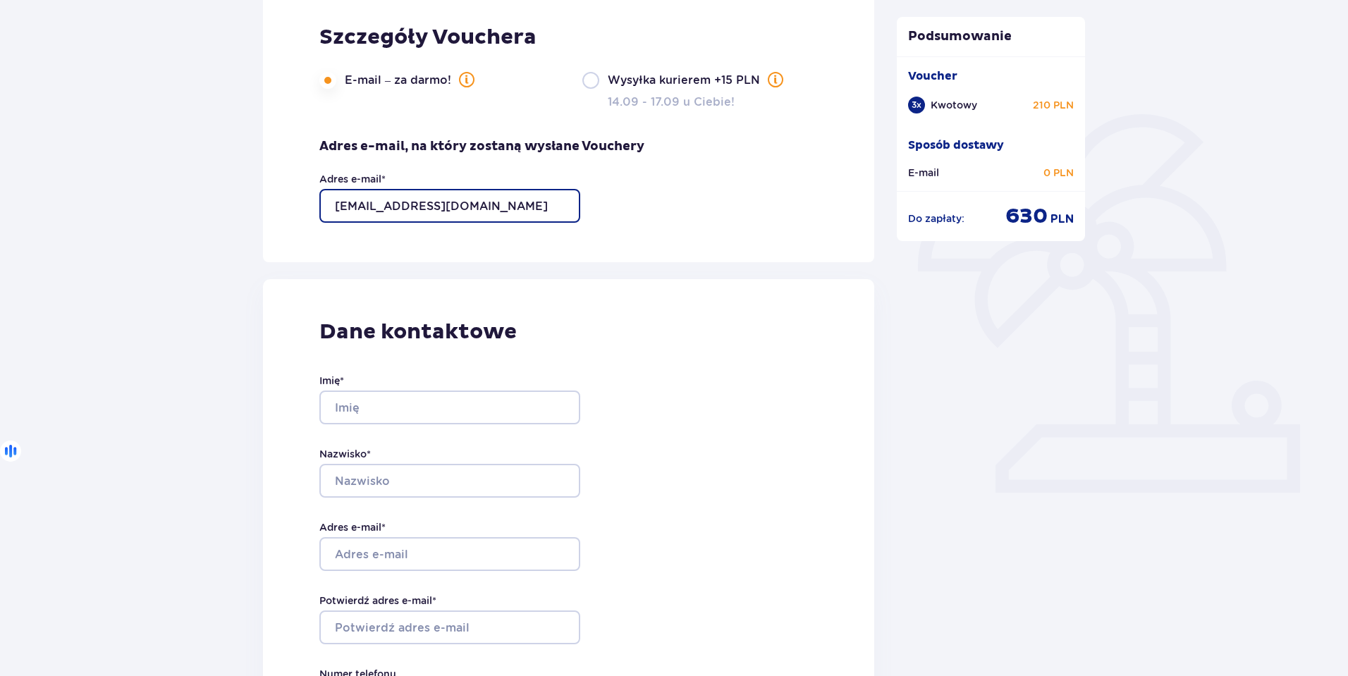
scroll to position [266, 0]
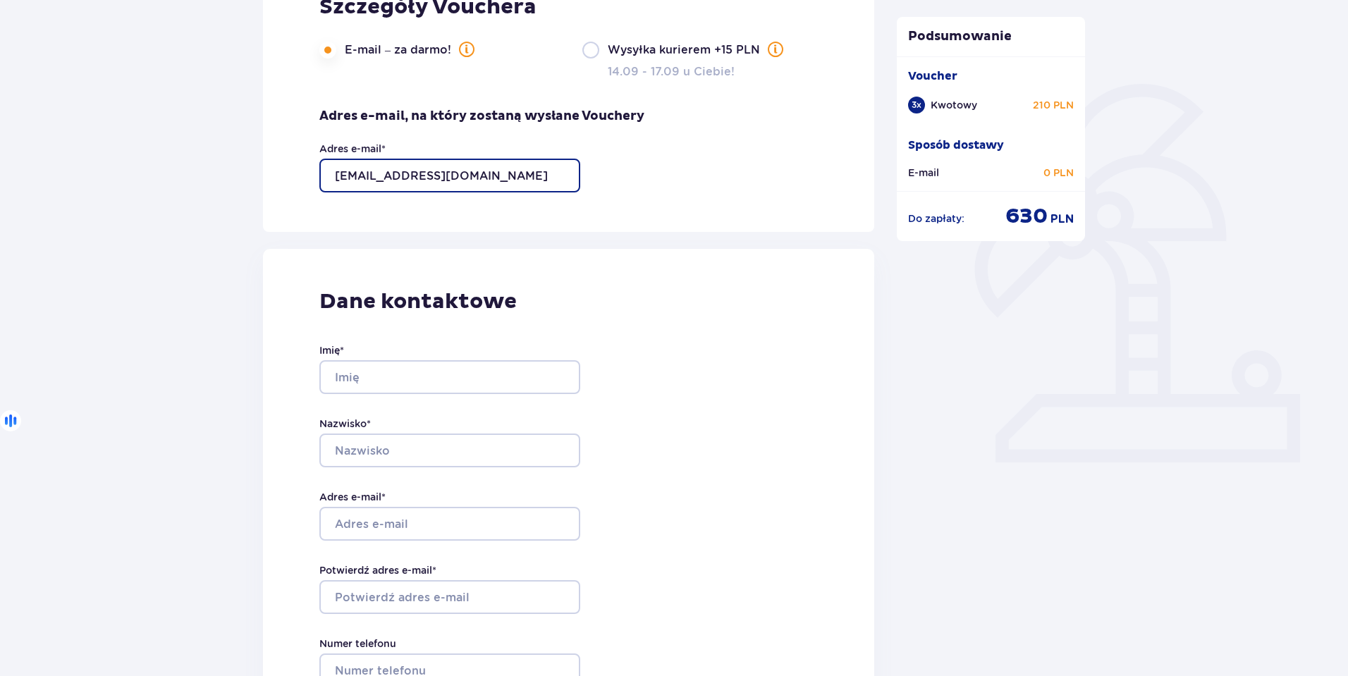
type input "[EMAIL_ADDRESS][DOMAIN_NAME]"
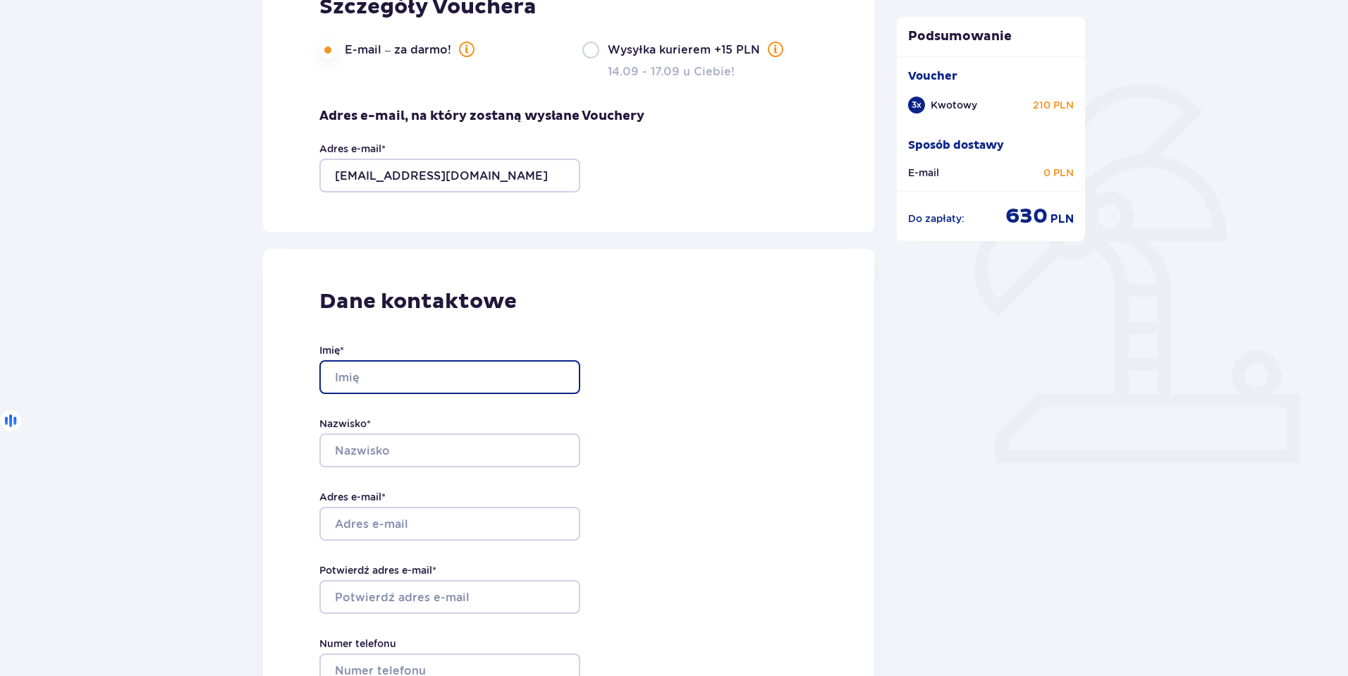
click at [368, 376] on input "Imię *" at bounding box center [449, 377] width 261 height 34
type input "[PERSON_NAME]"
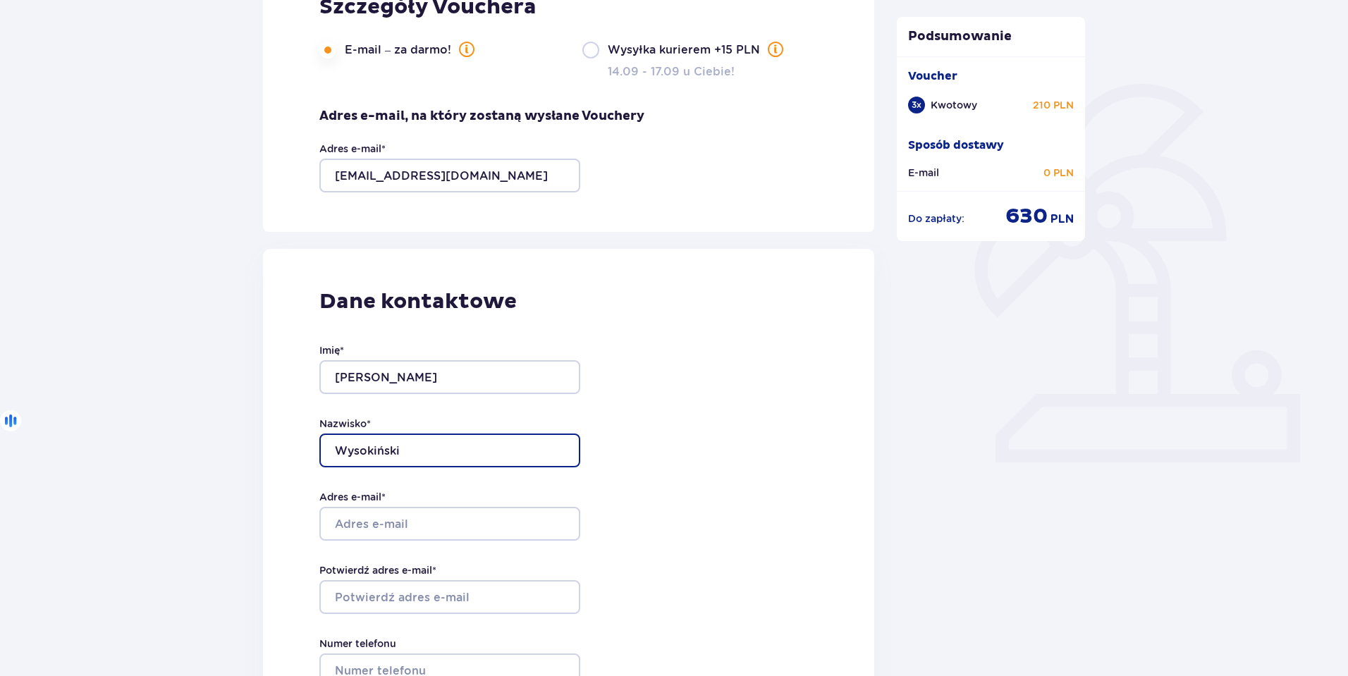
type input "Wysokiński"
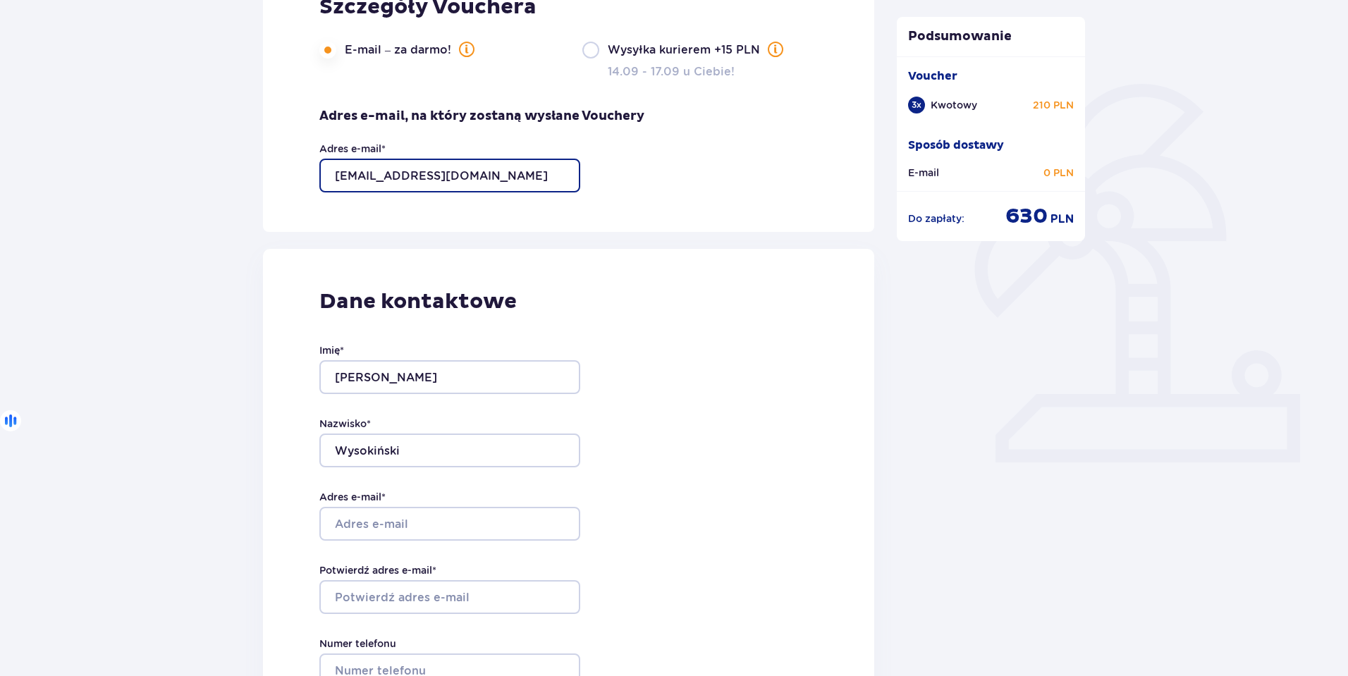
drag, startPoint x: 508, startPoint y: 167, endPoint x: 285, endPoint y: 169, distance: 223.5
click at [285, 169] on div "Szczegóły Vouchera E-mail – za darmo! Wysyłka kurierem +15 PLN 14.09 - 17.09 u …" at bounding box center [568, 93] width 611 height 278
click at [479, 175] on input "[EMAIL_ADDRESS][DOMAIN_NAME]" at bounding box center [449, 176] width 261 height 34
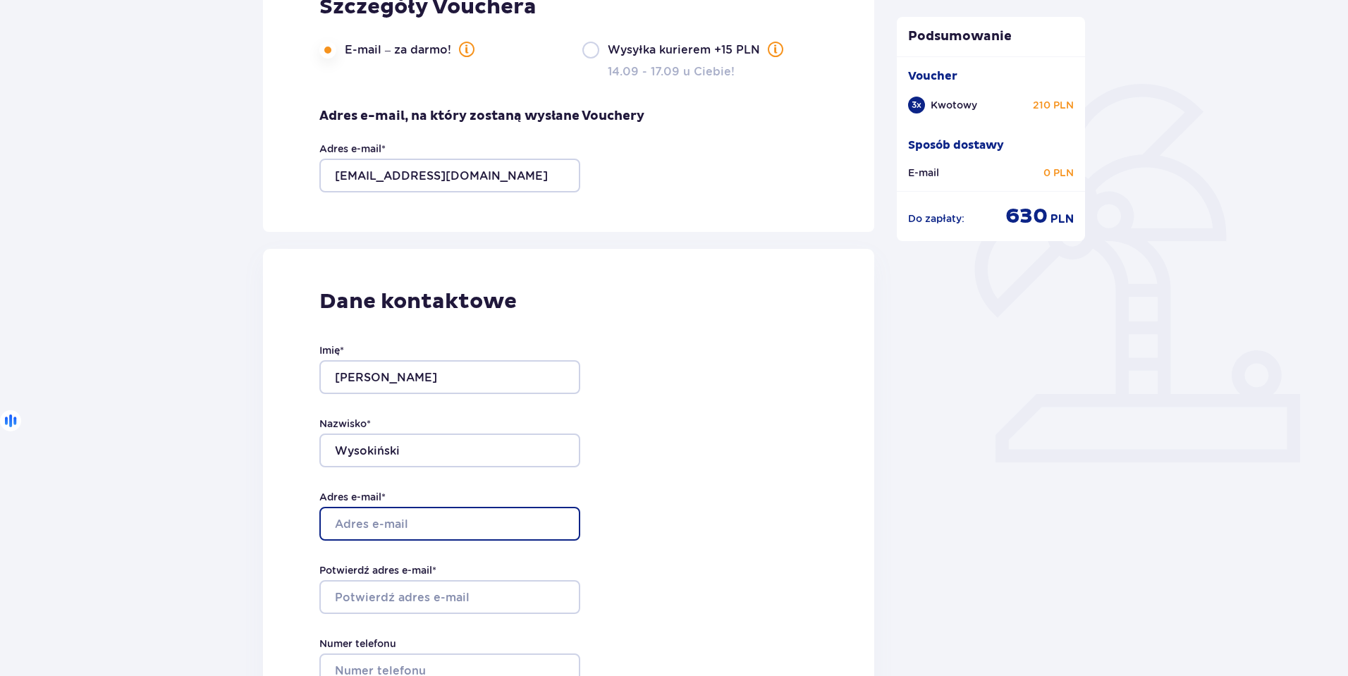
click at [387, 523] on input "Adres e-mail *" at bounding box center [449, 524] width 261 height 34
paste input "[EMAIL_ADDRESS][DOMAIN_NAME]"
type input "[EMAIL_ADDRESS][DOMAIN_NAME]"
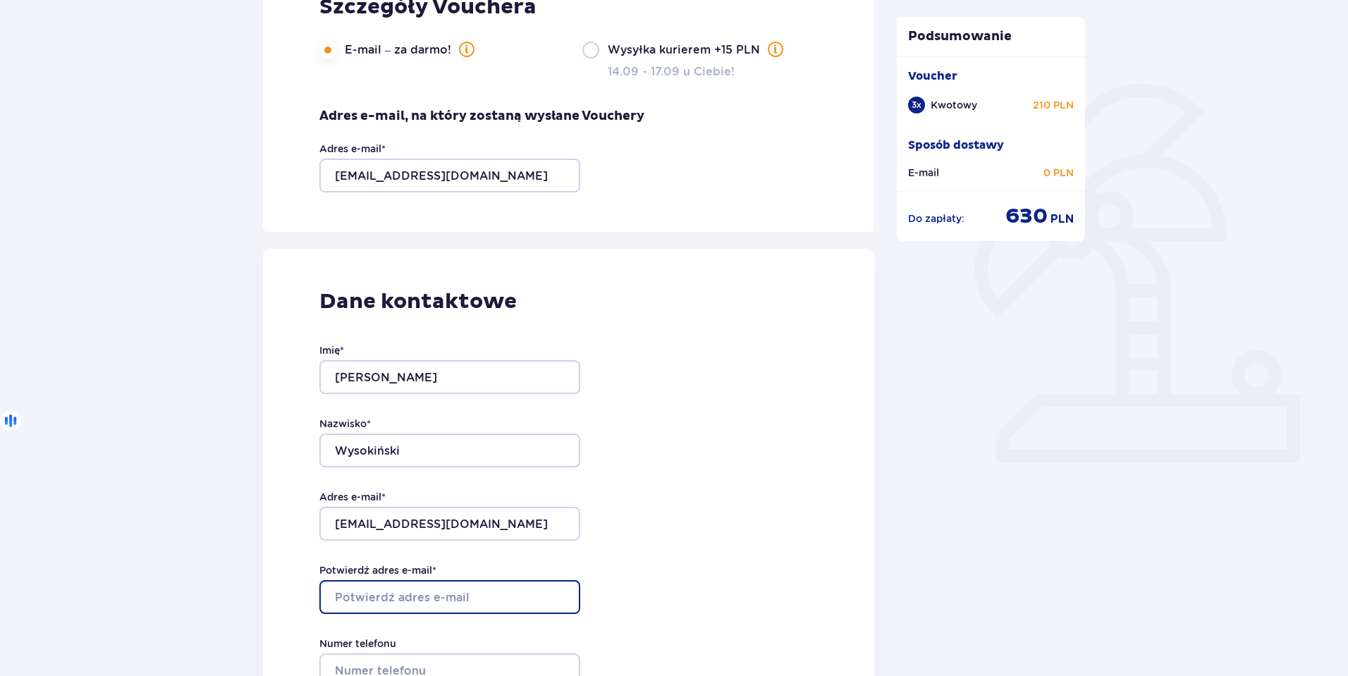
click at [396, 595] on input "Potwierdź adres e-mail *" at bounding box center [449, 597] width 261 height 34
paste input "[EMAIL_ADDRESS][DOMAIN_NAME]"
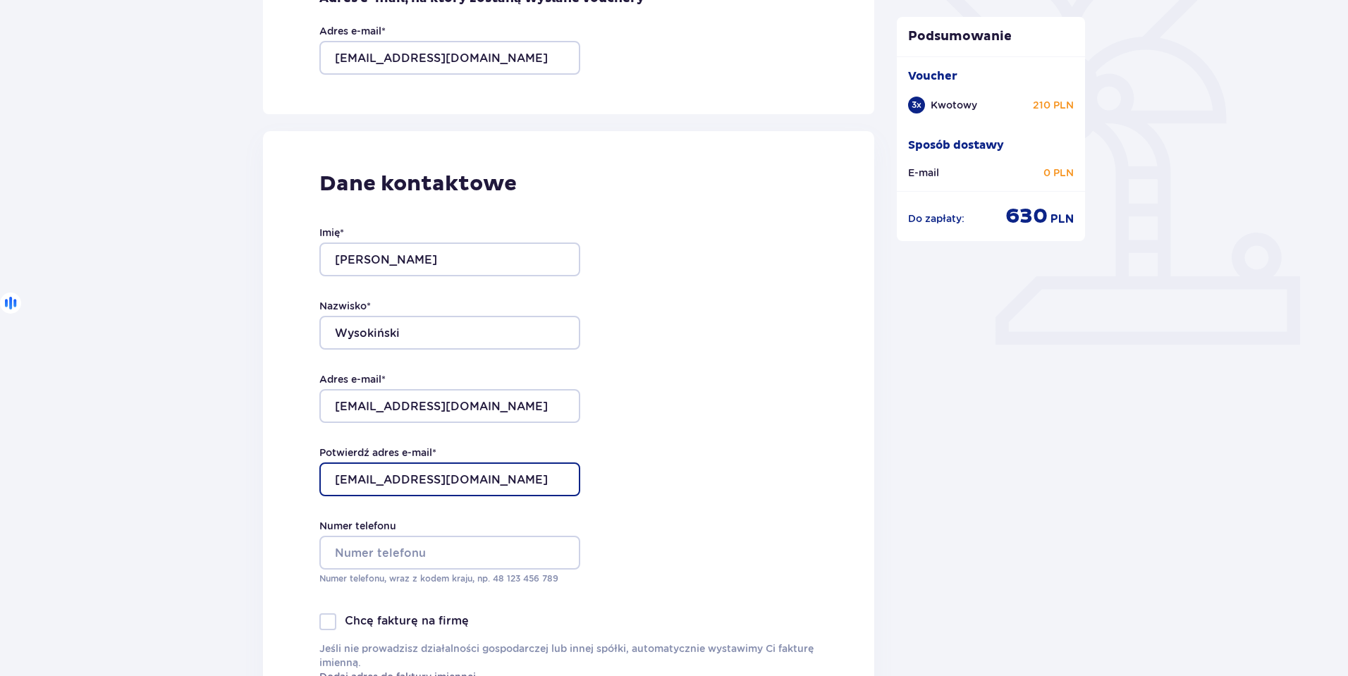
scroll to position [387, 0]
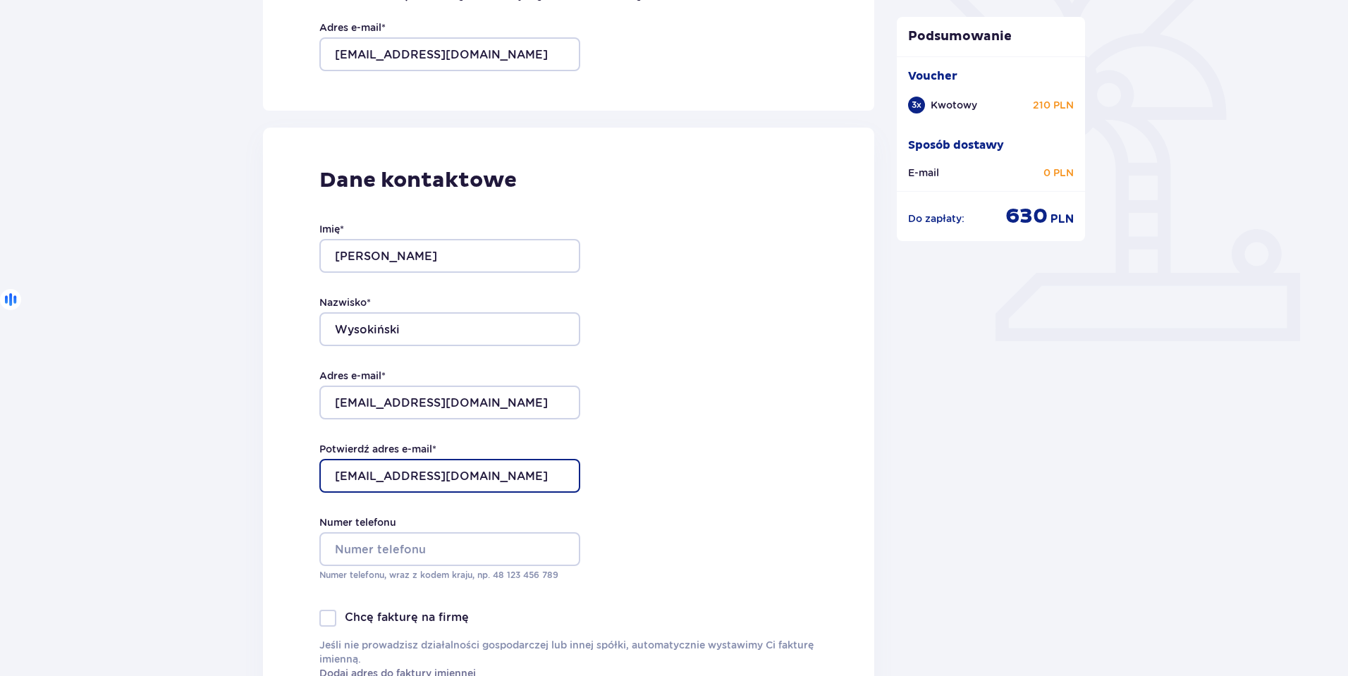
type input "[EMAIL_ADDRESS][DOMAIN_NAME]"
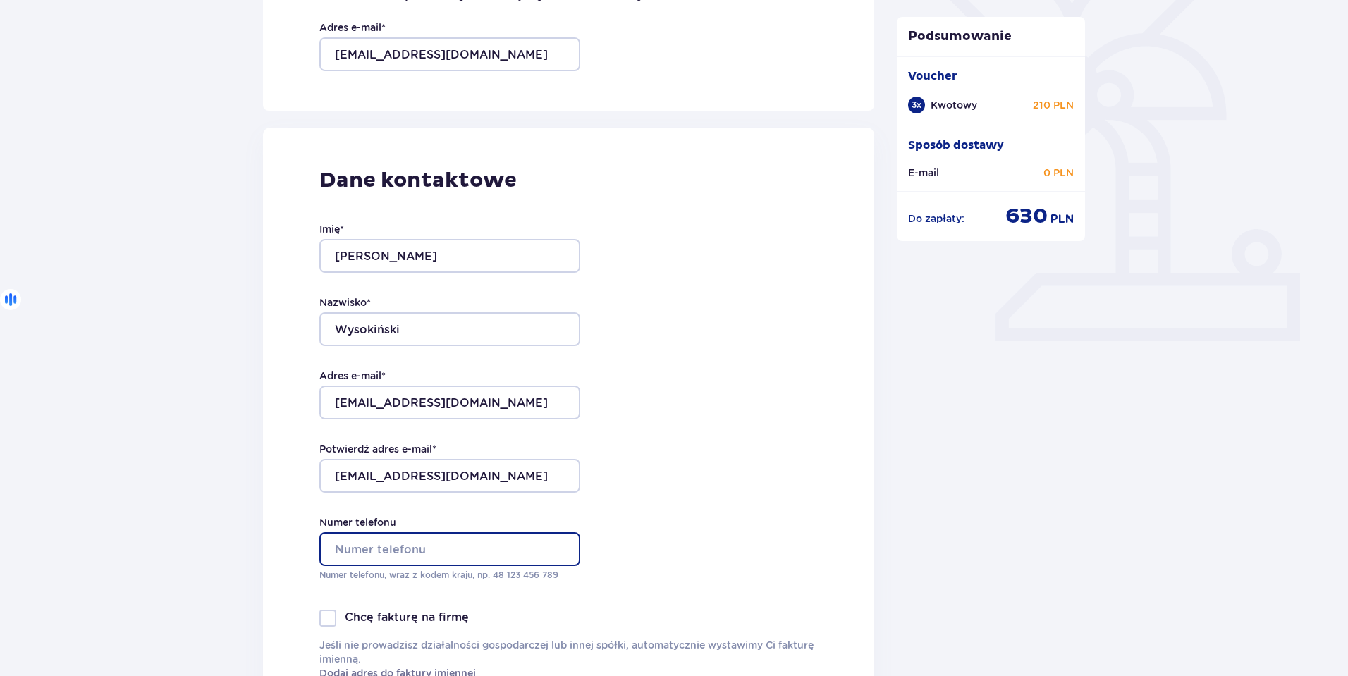
click at [395, 554] on input "Numer telefonu" at bounding box center [449, 549] width 261 height 34
type input "533341197"
click at [326, 614] on div at bounding box center [327, 618] width 17 height 17
checkbox input "true"
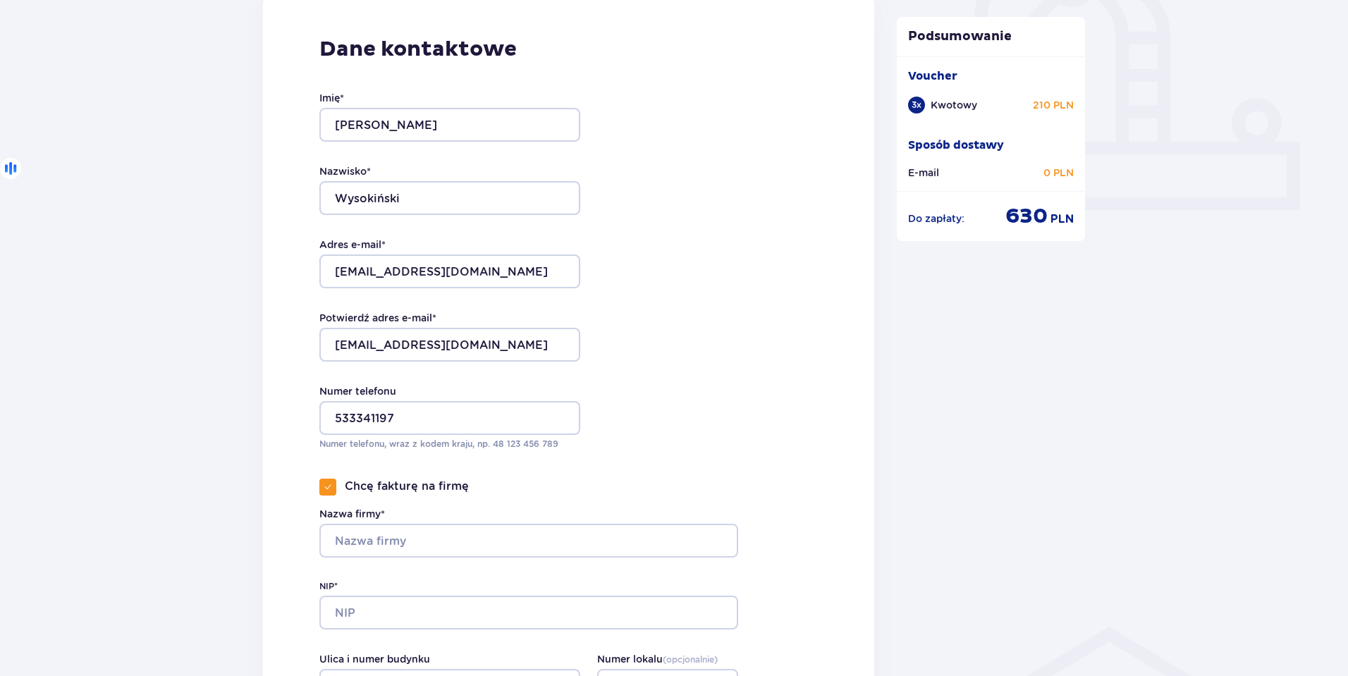
scroll to position [823, 0]
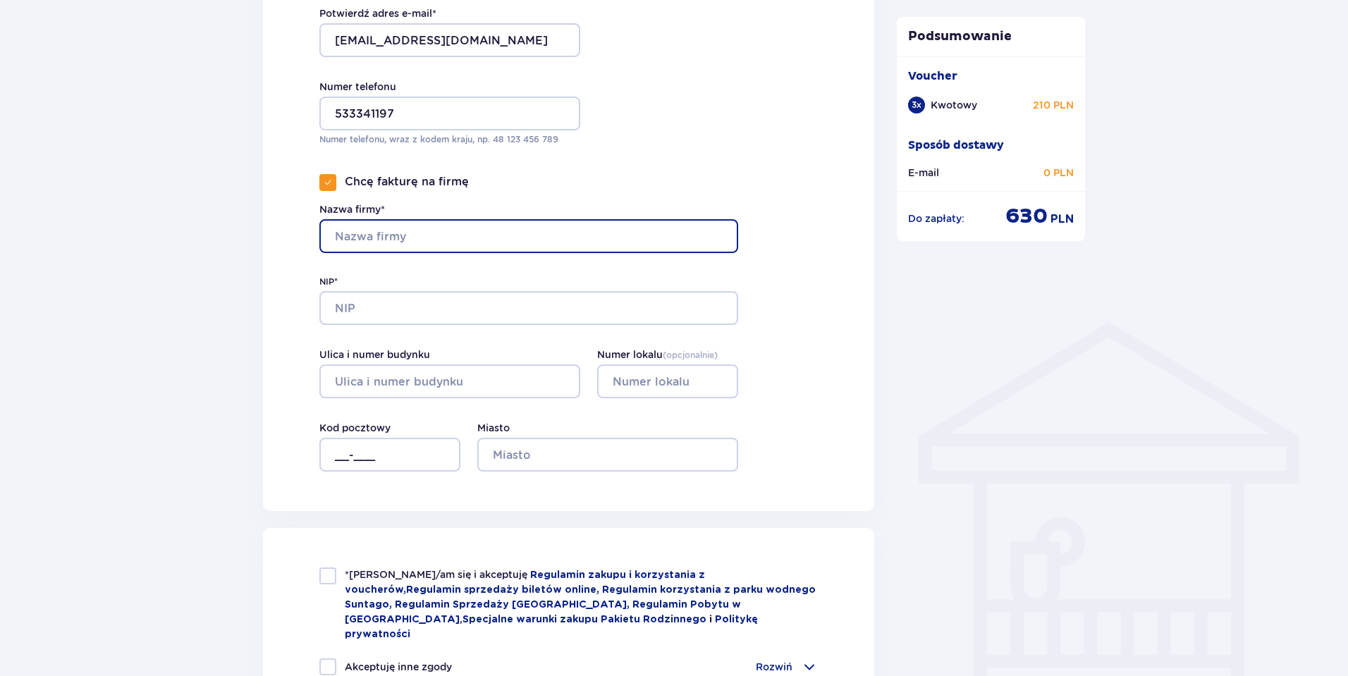
click at [358, 234] on input "Nazwa firmy*" at bounding box center [528, 236] width 419 height 34
type input "[PERSON_NAME] sp.k."
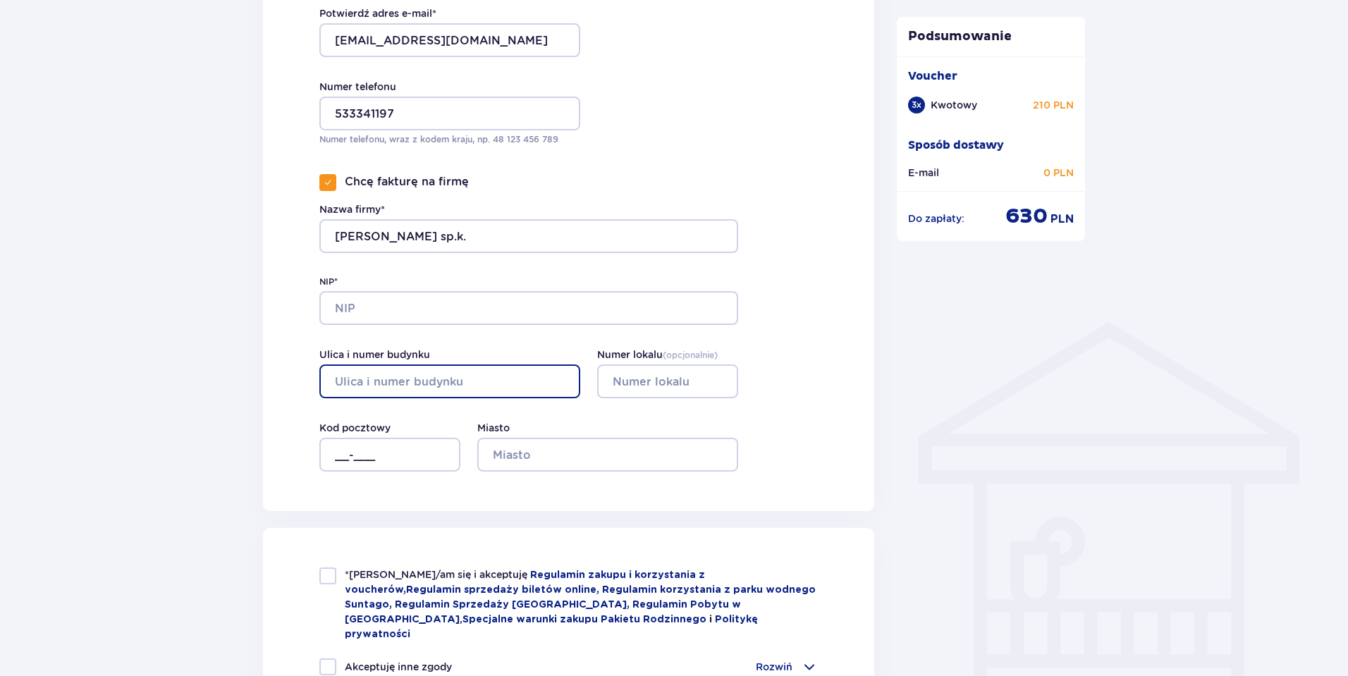
click at [368, 377] on input "Ulica i numer budynku" at bounding box center [449, 382] width 261 height 34
type input "Rawicka"
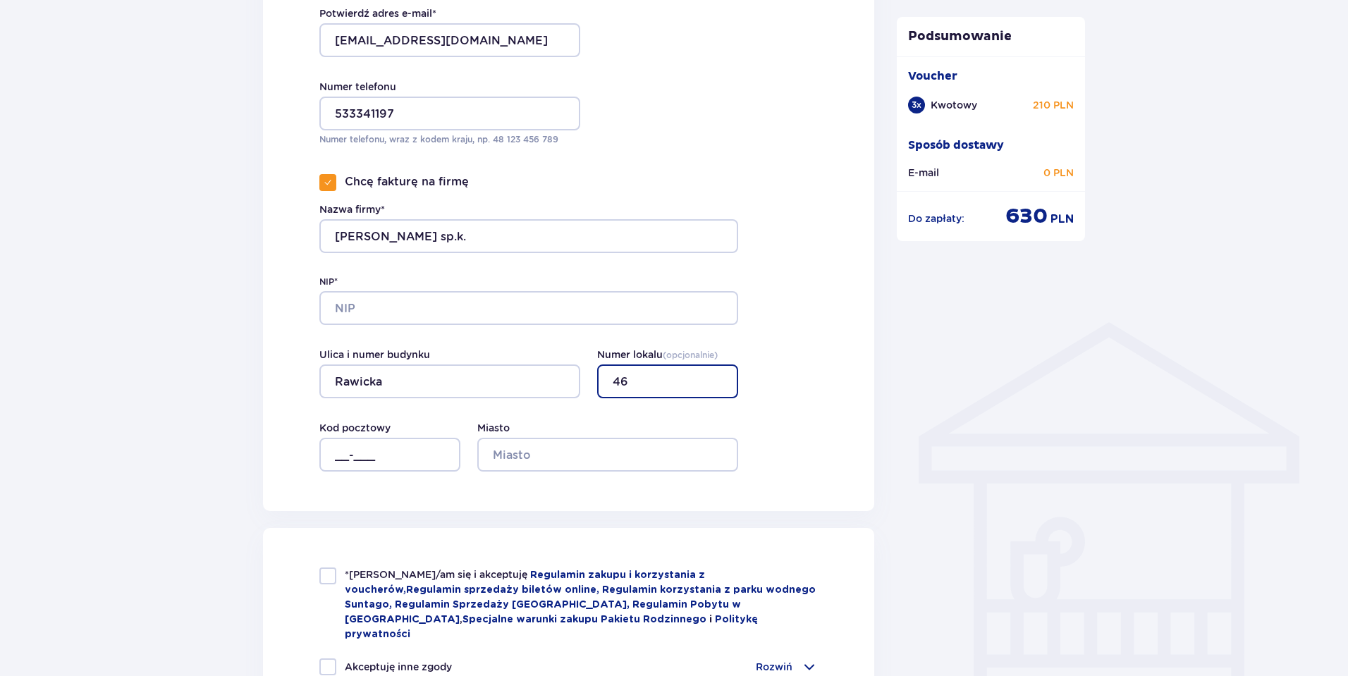
type input "46"
click at [336, 453] on input "__-___" at bounding box center [389, 455] width 141 height 34
type input "63-700"
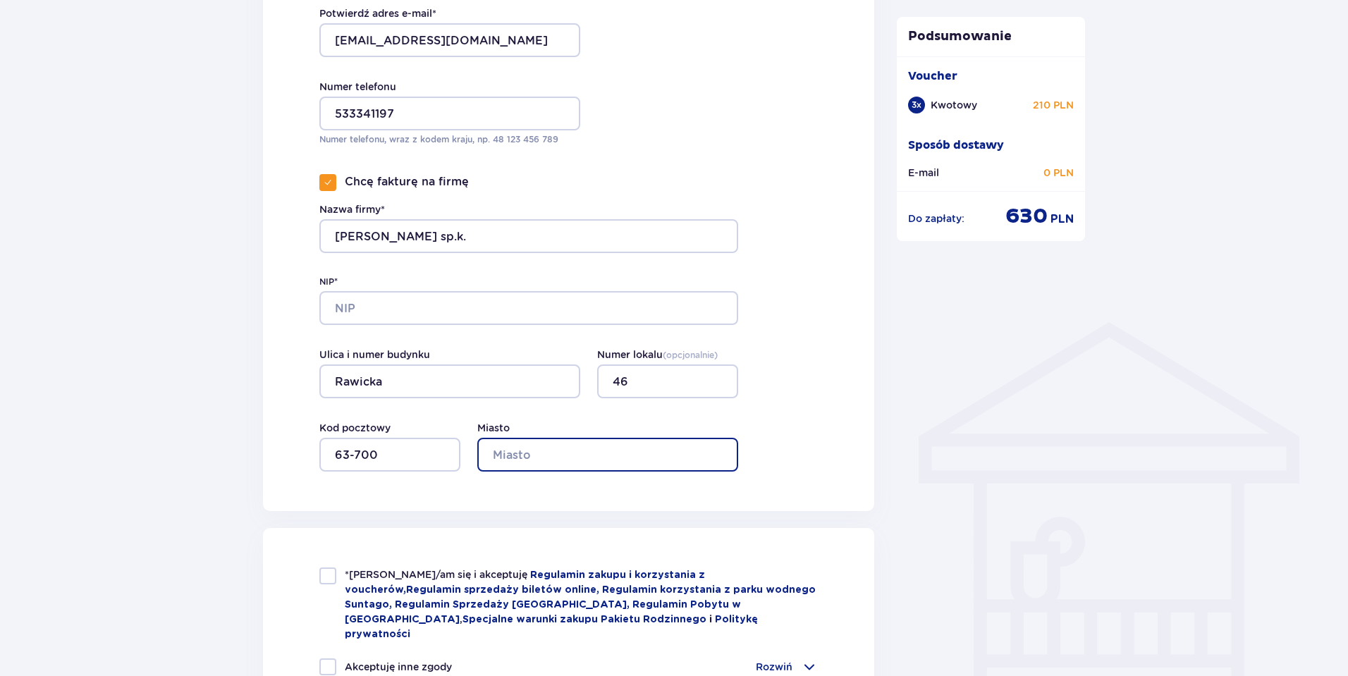
click at [512, 453] on input "Miasto" at bounding box center [607, 455] width 261 height 34
type input "Krotoszyn"
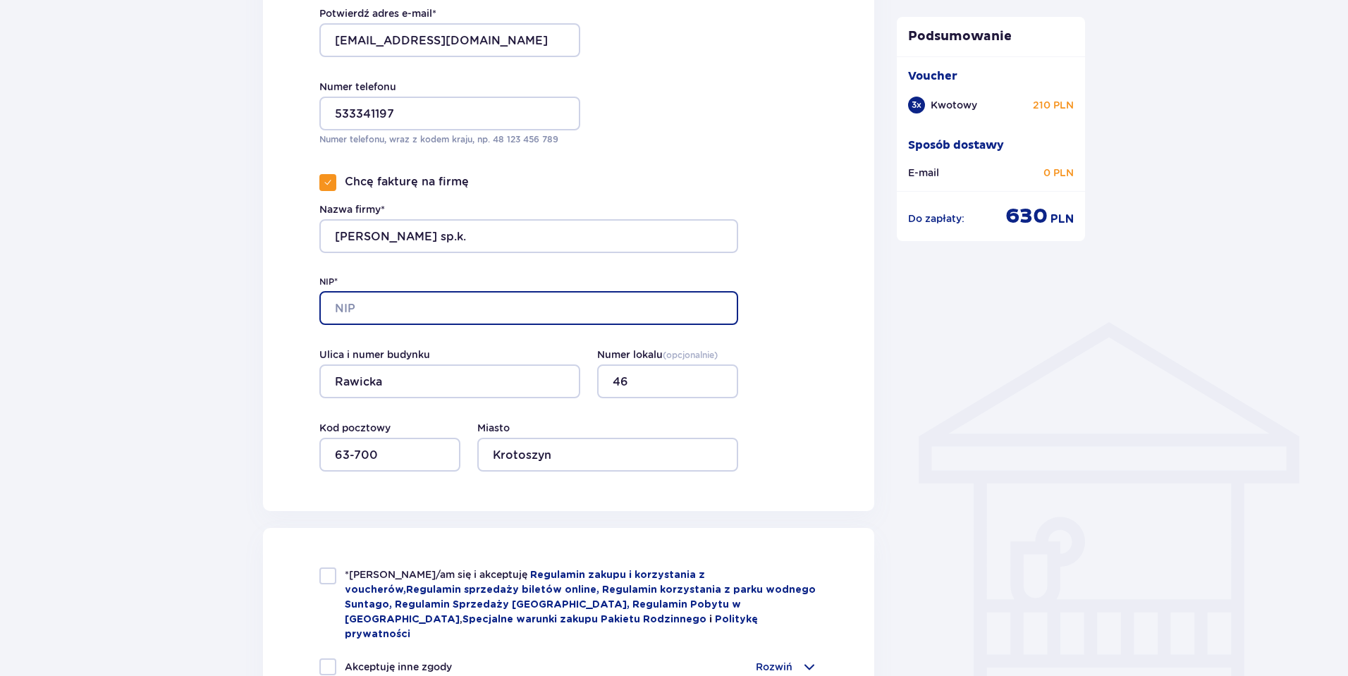
click at [372, 298] on input "NIP*" at bounding box center [528, 308] width 419 height 34
click at [357, 305] on input "NIP*" at bounding box center [528, 308] width 419 height 34
paste input "[PHONE_NUMBER]"
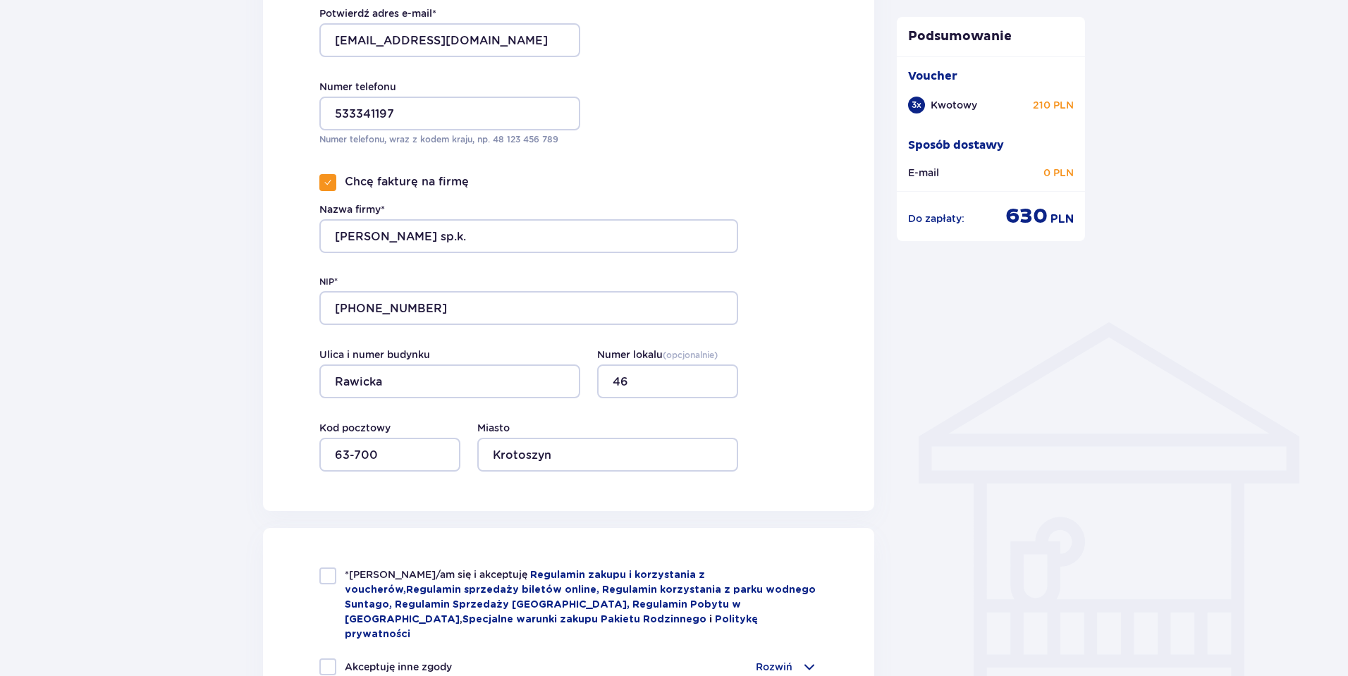
click at [790, 362] on div "Dane kontaktowe Imię * [PERSON_NAME] * Wysokiński Adres e-mail * [EMAIL_ADDRESS…" at bounding box center [568, 101] width 611 height 819
click at [436, 318] on input "[PHONE_NUMBER]" at bounding box center [528, 308] width 419 height 34
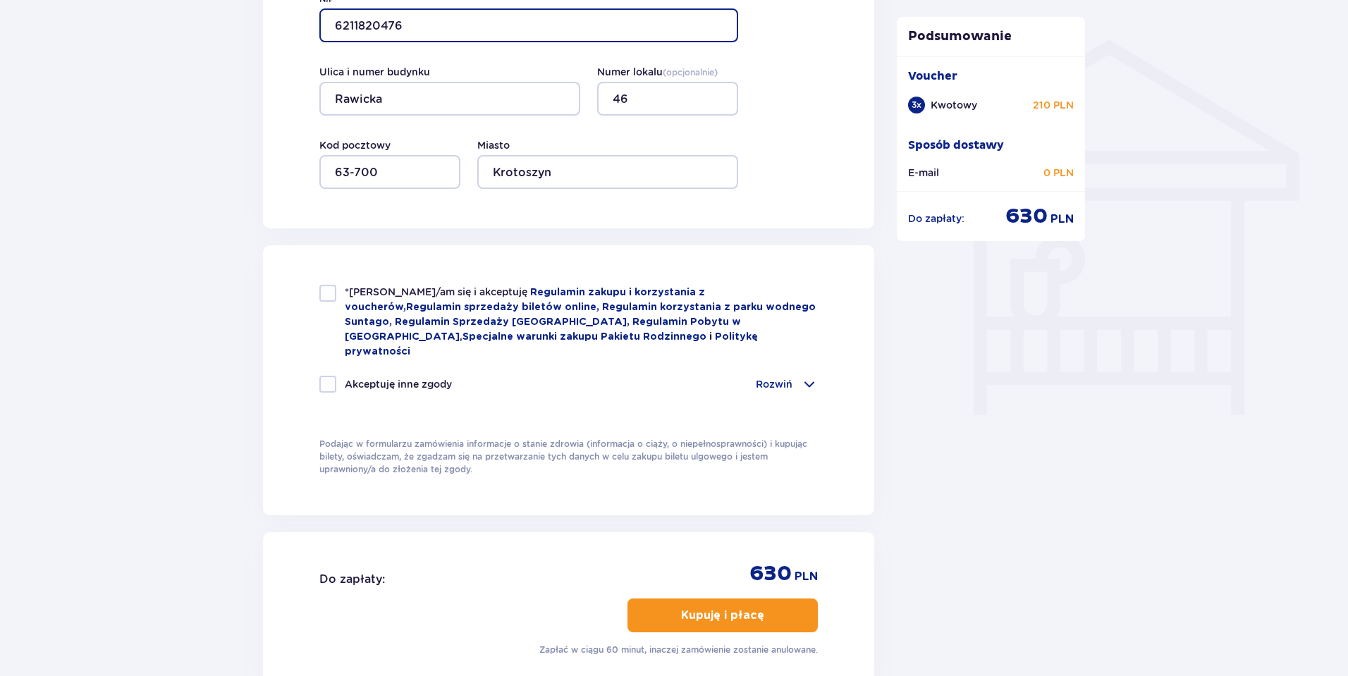
scroll to position [1107, 0]
type input "6211820476"
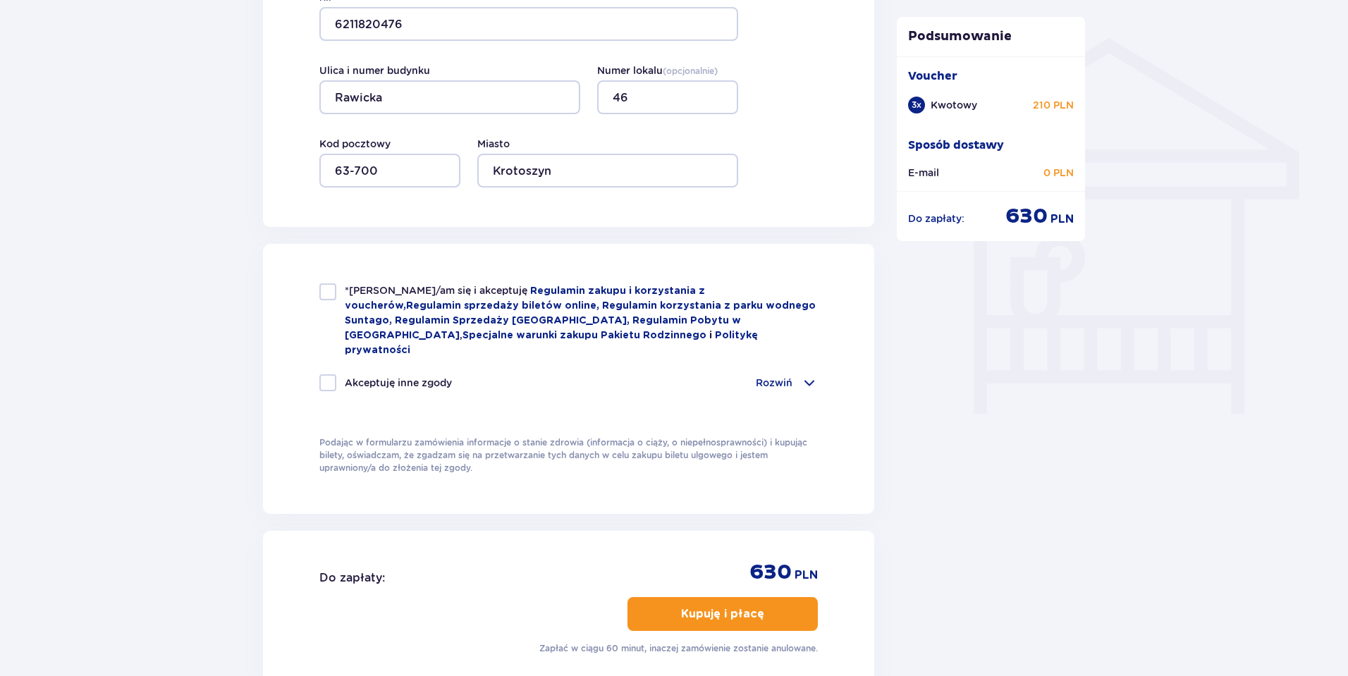
click at [334, 374] on div at bounding box center [327, 382] width 17 height 17
checkbox input "true"
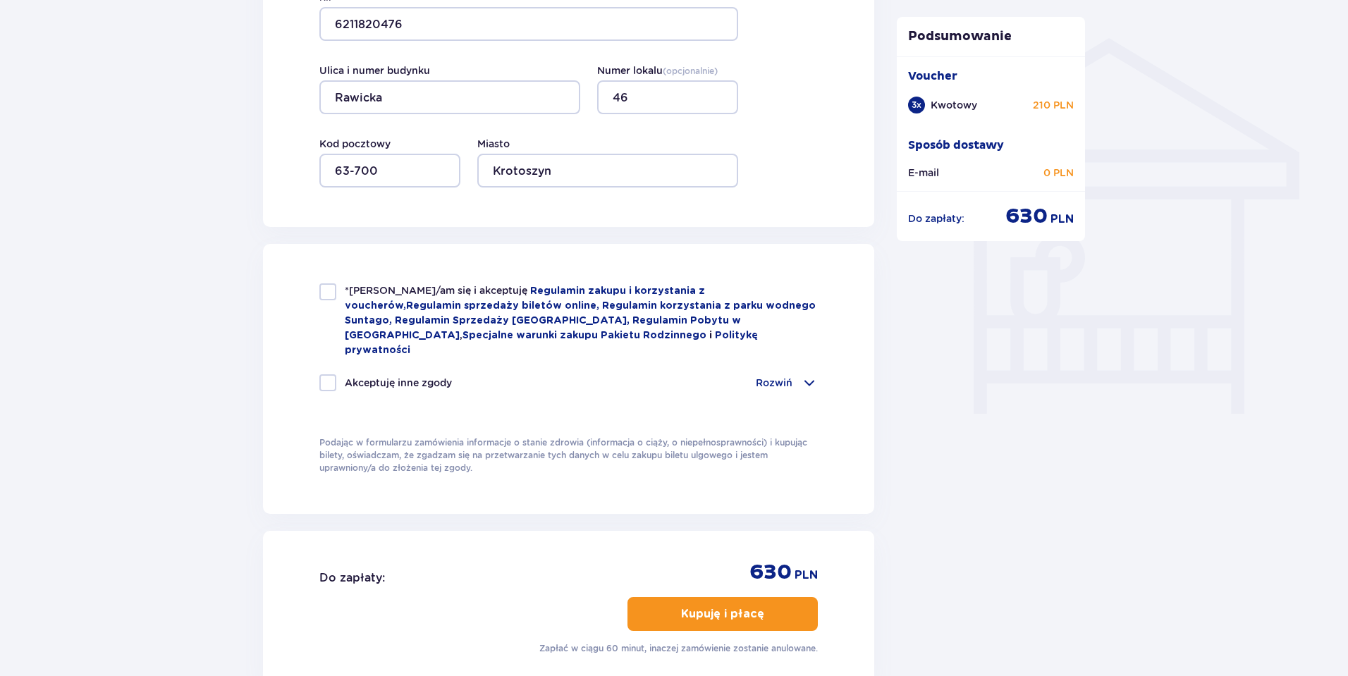
checkbox input "true"
click at [324, 293] on div at bounding box center [327, 291] width 17 height 17
checkbox input "true"
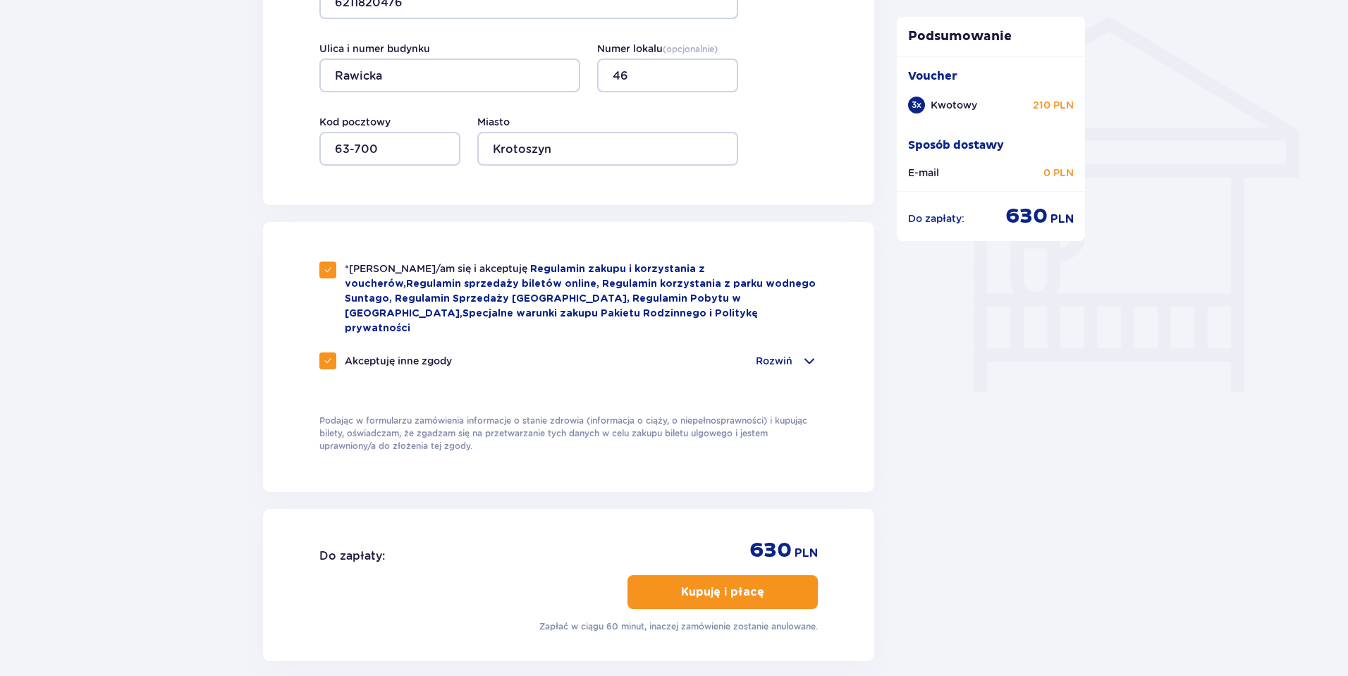
scroll to position [1214, 0]
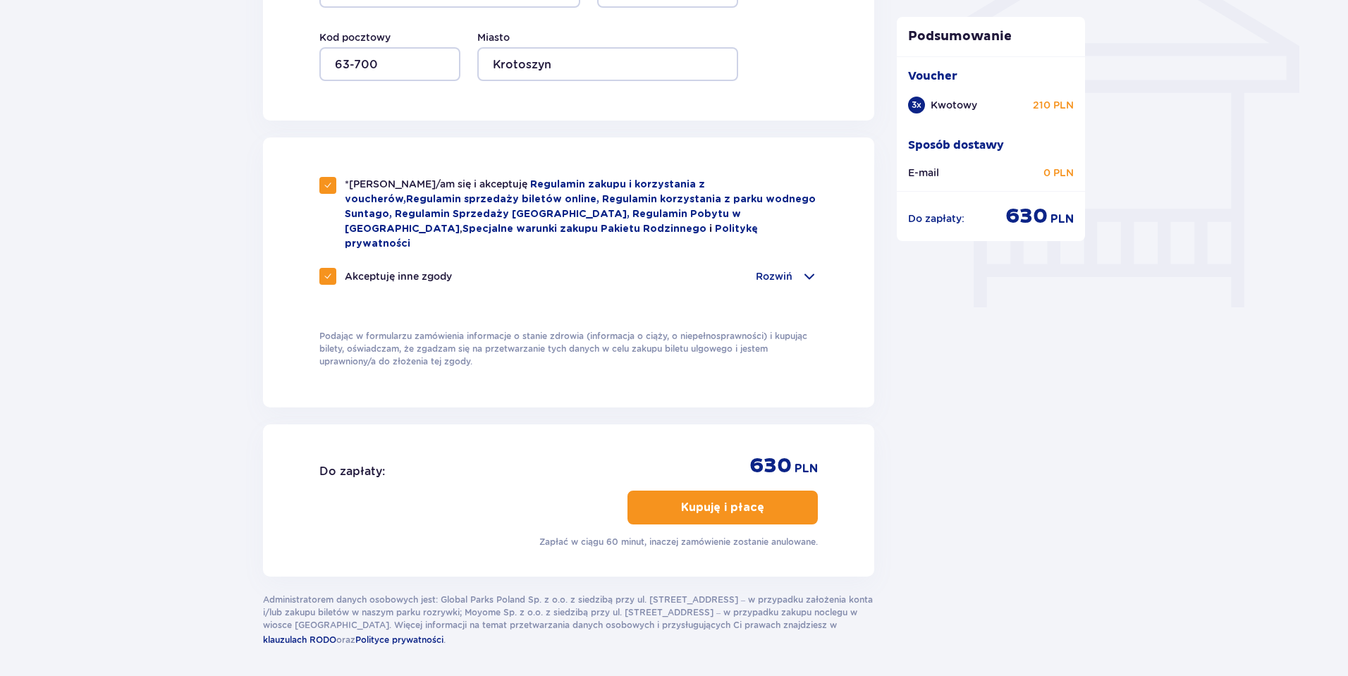
click at [735, 500] on p "Kupuję i płacę" at bounding box center [722, 508] width 83 height 16
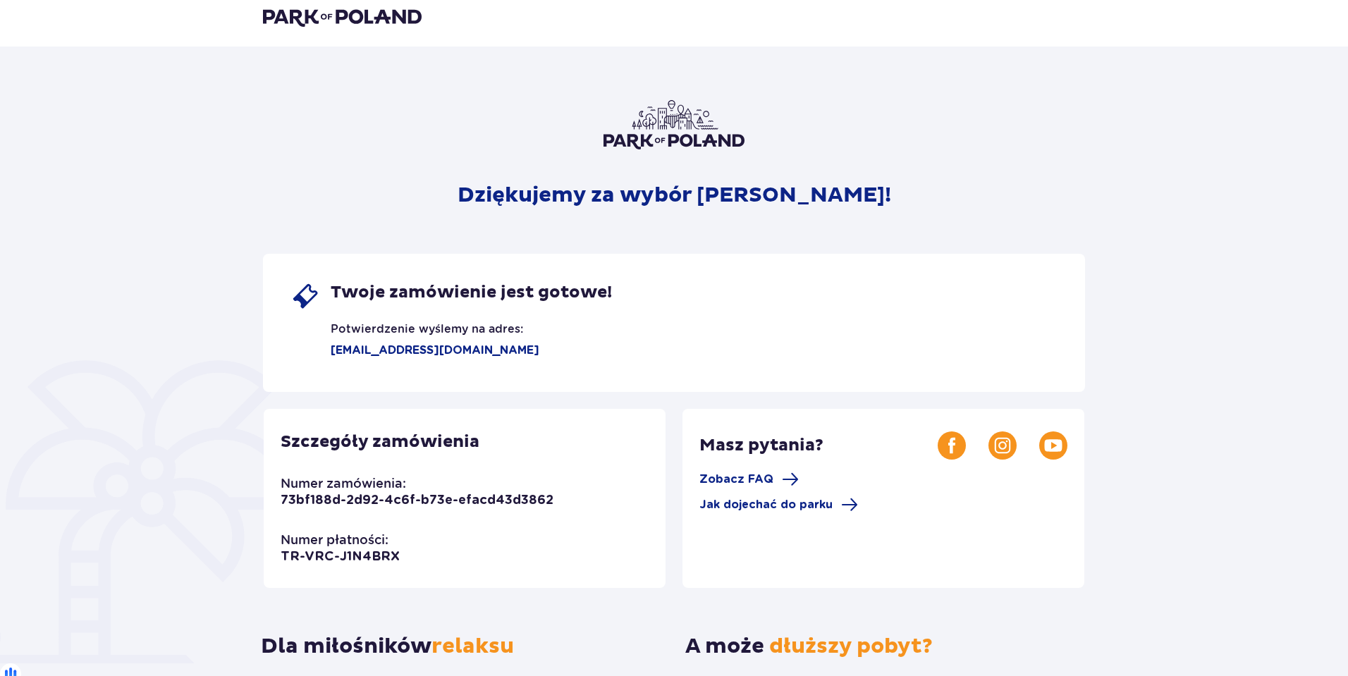
scroll to position [26, 0]
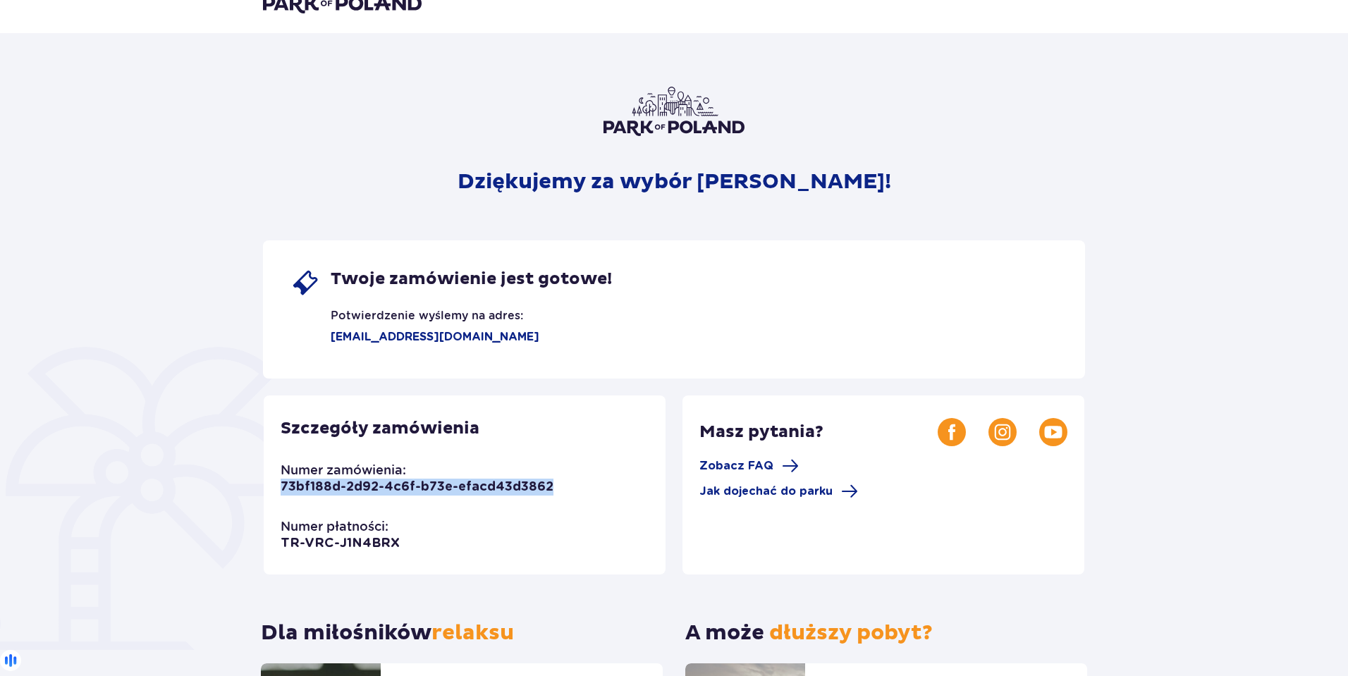
drag, startPoint x: 283, startPoint y: 487, endPoint x: 549, endPoint y: 489, distance: 266.6
click at [549, 489] on div "Szczegóły zamówienia Numer zamówienia: 73bf188d-2d92-4c6f-b73e-efacd43d3862 Num…" at bounding box center [465, 485] width 402 height 179
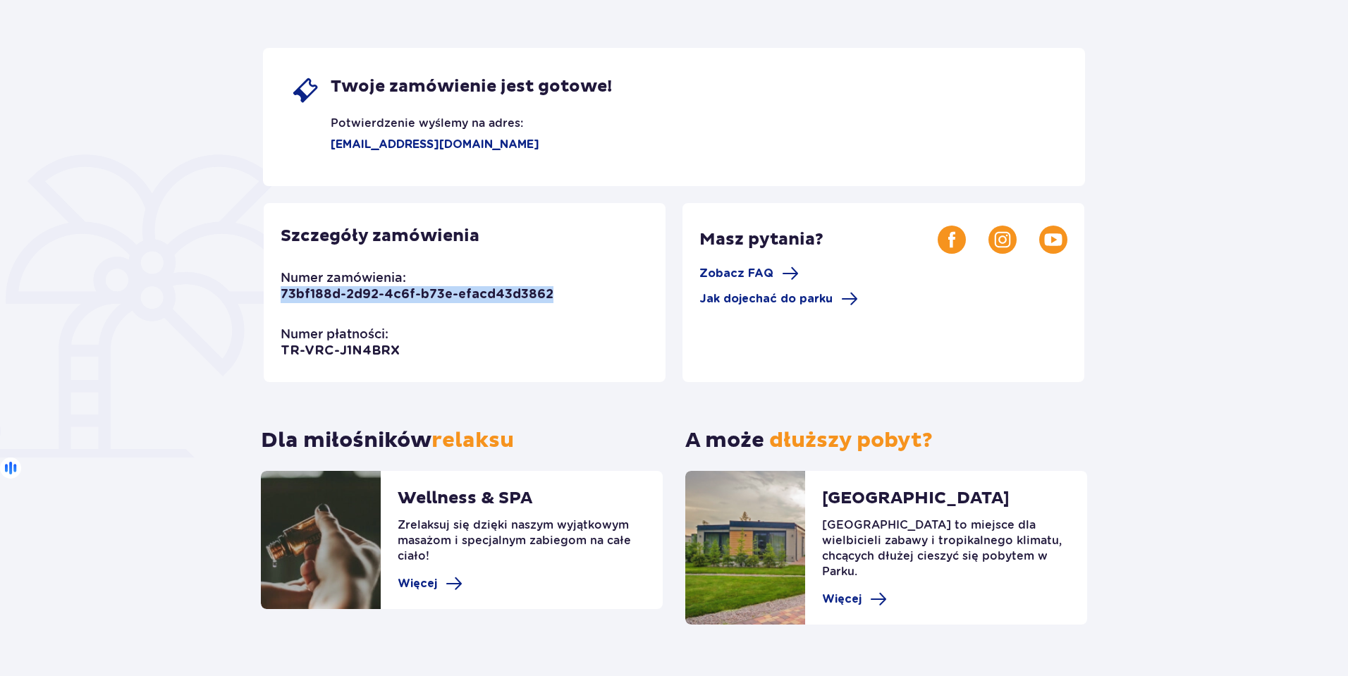
scroll to position [236, 0]
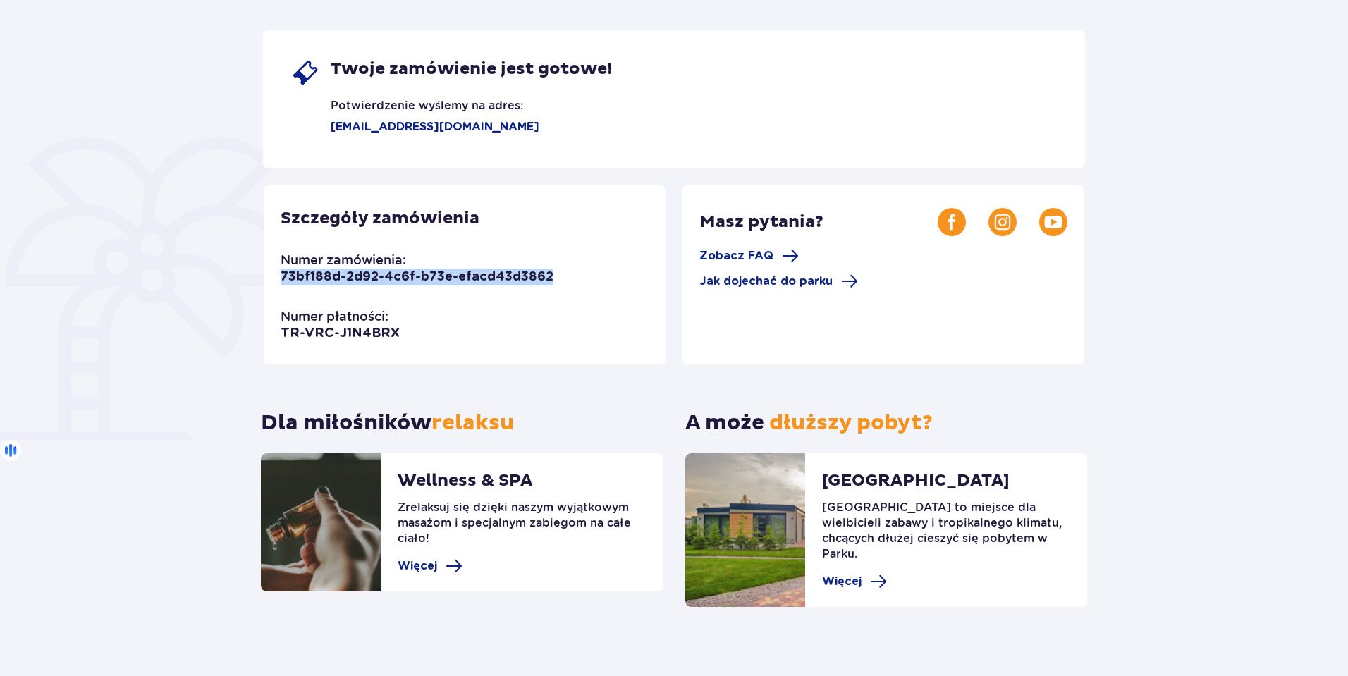
click at [432, 310] on div "Szczegóły zamówienia Numer zamówienia: 73bf188d-2d92-4c6f-b73e-efacd43d3862 Num…" at bounding box center [465, 274] width 402 height 179
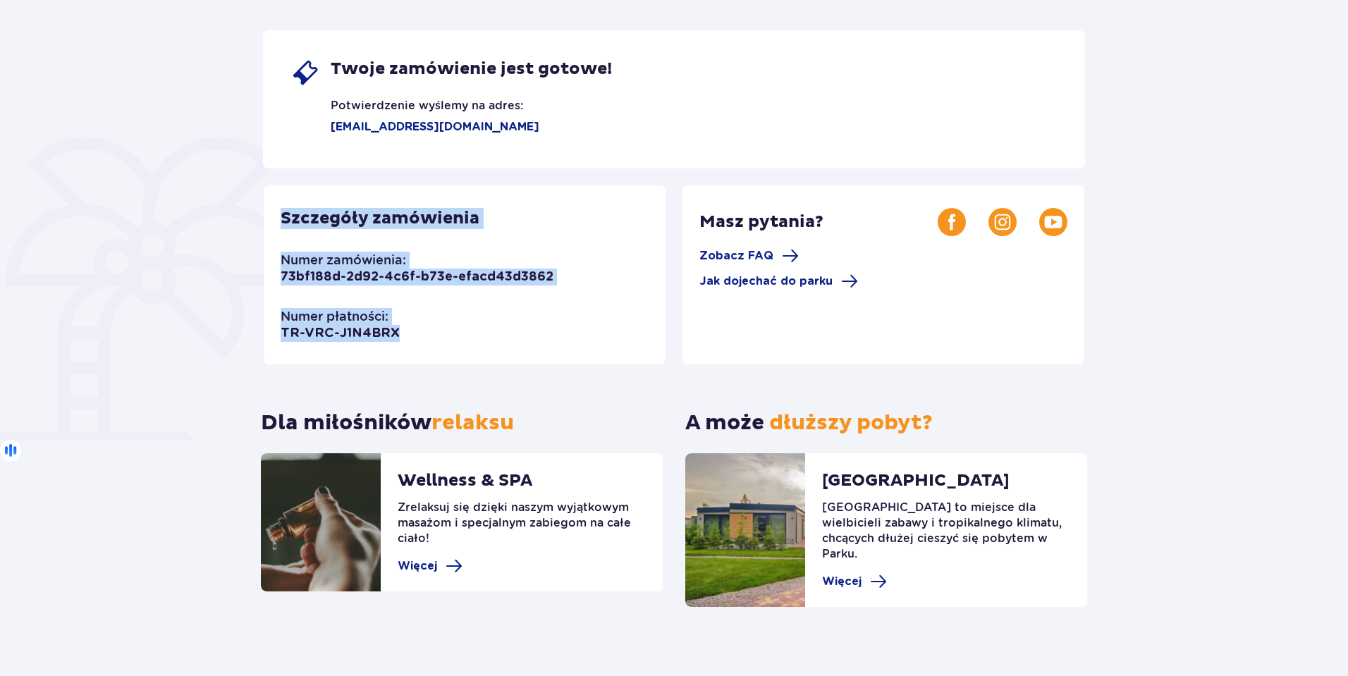
drag, startPoint x: 280, startPoint y: 216, endPoint x: 401, endPoint y: 332, distance: 167.6
click at [401, 332] on div "Szczegóły zamówienia Numer zamówienia: 73bf188d-2d92-4c6f-b73e-efacd43d3862 Num…" at bounding box center [465, 274] width 402 height 179
copy div "Szczegóły zamówienia Numer zamówienia: 73bf188d-2d92-4c6f-b73e-efacd43d3862 Num…"
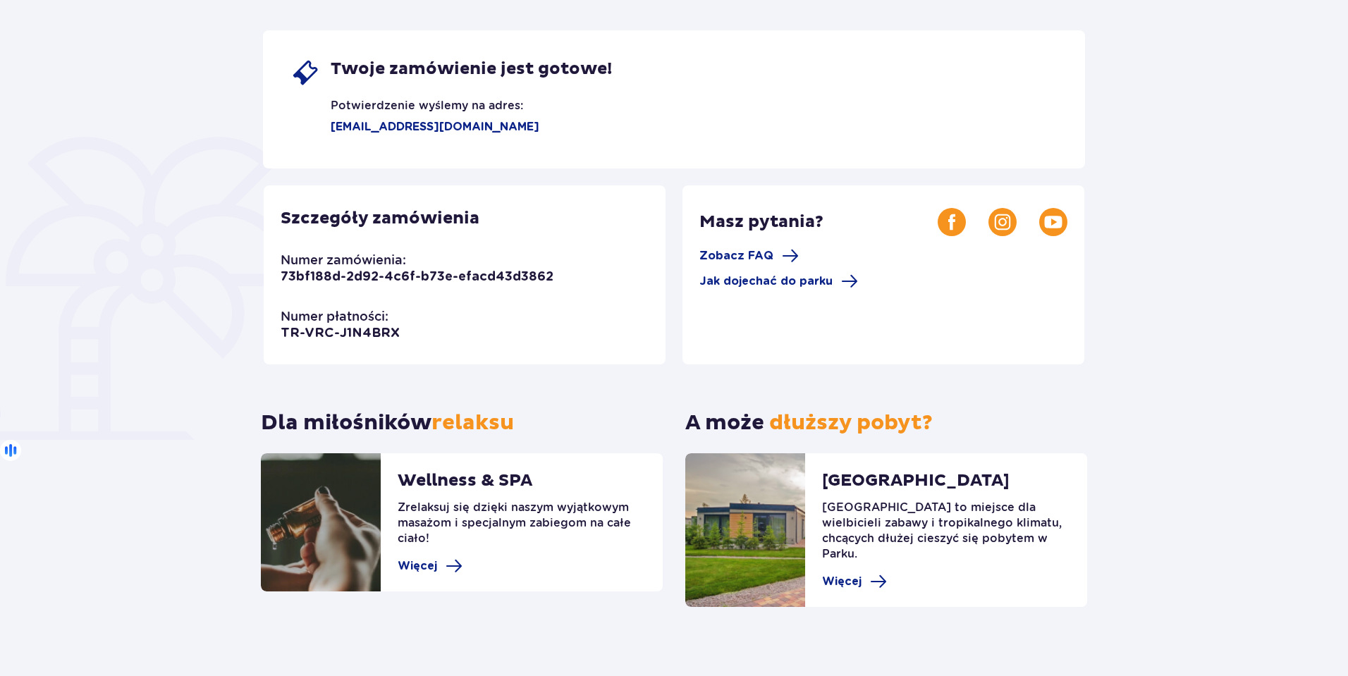
click at [615, 309] on div "Szczegóły zamówienia Numer zamówienia: 73bf188d-2d92-4c6f-b73e-efacd43d3862 Num…" at bounding box center [465, 274] width 402 height 179
